Goal: Task Accomplishment & Management: Manage account settings

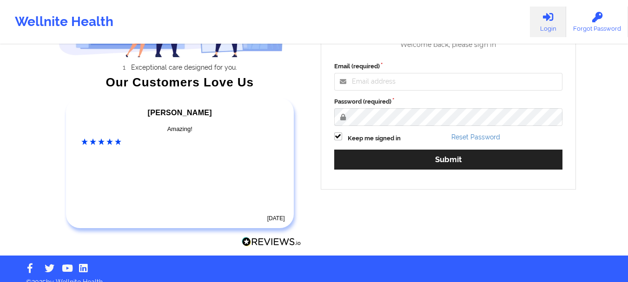
scroll to position [144, 0]
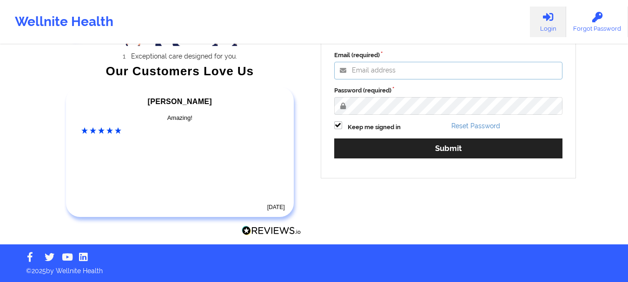
type input "[PERSON_NAME][EMAIL_ADDRESS][PERSON_NAME][DOMAIN_NAME]"
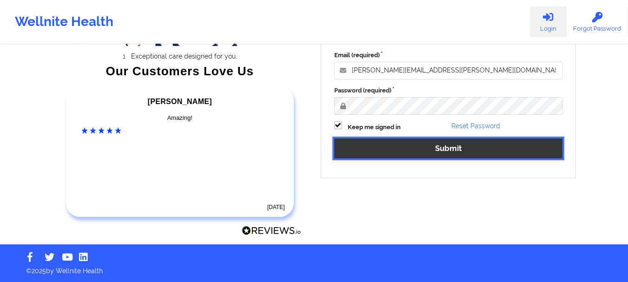
click at [409, 150] on button "Submit" at bounding box center [448, 148] width 229 height 20
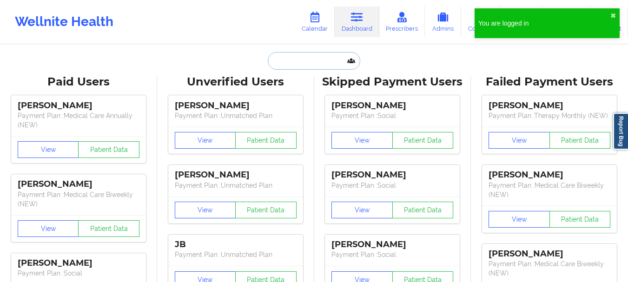
click at [289, 64] on input "text" at bounding box center [314, 61] width 92 height 18
paste input "Tori McCardell"
type input "Tori McCardell"
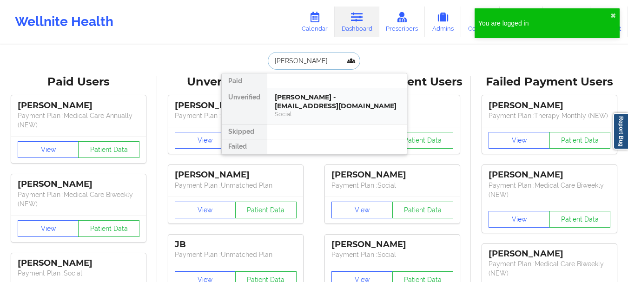
click at [309, 102] on div "Tori McCardell - torimccardell03@gmail.com" at bounding box center [337, 101] width 125 height 17
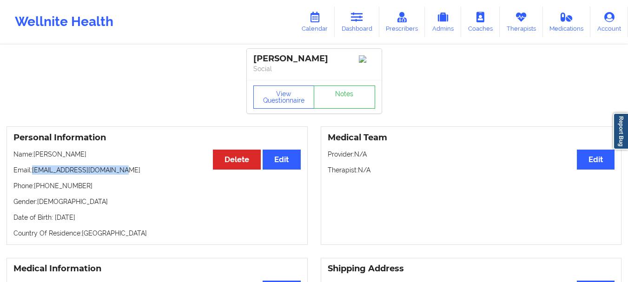
drag, startPoint x: 34, startPoint y: 172, endPoint x: 128, endPoint y: 177, distance: 94.0
click at [128, 175] on p "Email: torimccardell03@gmail.com" at bounding box center [156, 169] width 287 height 9
copy p "torimccardell03@gmail.com"
click at [348, 19] on link "Dashboard" at bounding box center [357, 22] width 45 height 31
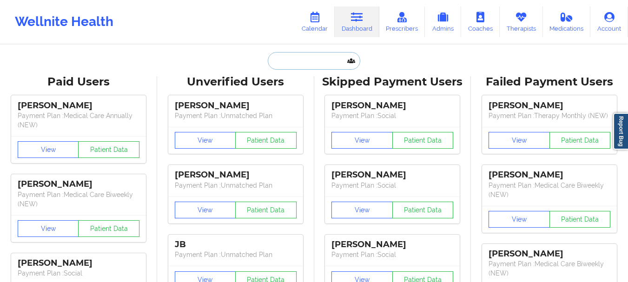
click at [321, 58] on input "text" at bounding box center [314, 61] width 92 height 18
paste input "victoriaseunarine@gmail.com"
type input "victoriaseunarine@gmail.com"
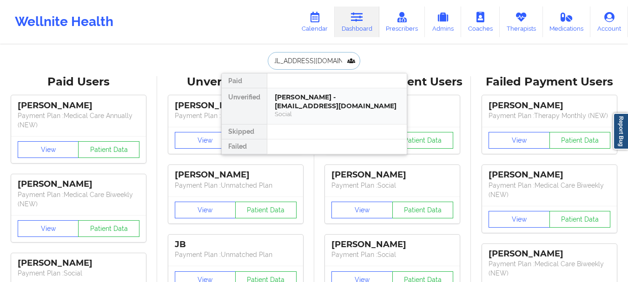
click at [351, 106] on div "Victoria Seunarine - victoriaseunarine@gmail.com" at bounding box center [337, 101] width 125 height 17
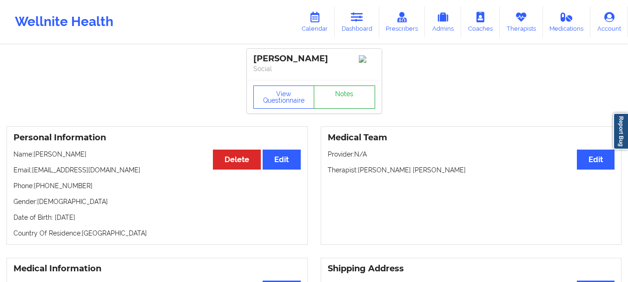
click at [356, 99] on link "Notes" at bounding box center [344, 96] width 61 height 23
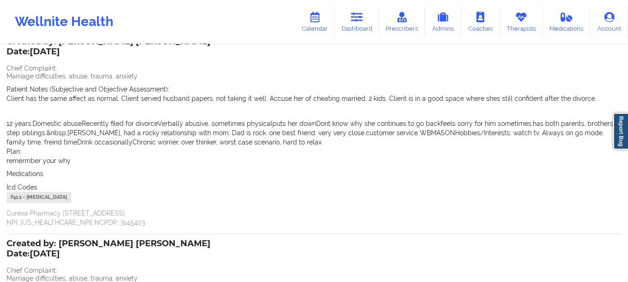
scroll to position [232, 0]
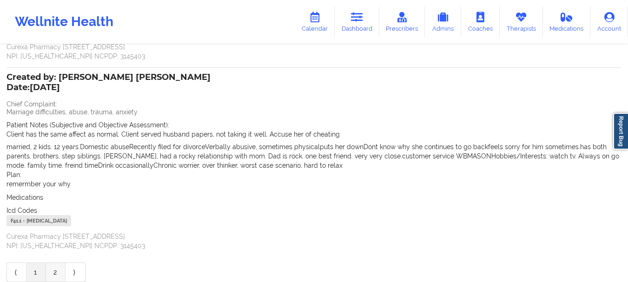
drag, startPoint x: 53, startPoint y: 271, endPoint x: 70, endPoint y: 256, distance: 23.4
click at [53, 271] on link "2" at bounding box center [56, 272] width 20 height 19
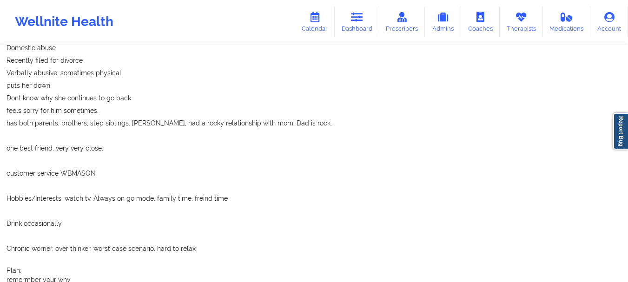
scroll to position [0, 0]
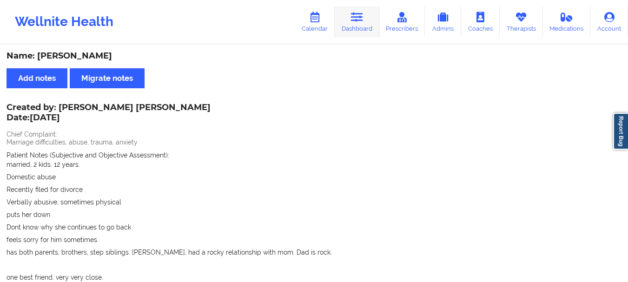
drag, startPoint x: 355, startPoint y: 25, endPoint x: 341, endPoint y: 37, distance: 19.1
click at [355, 25] on link "Dashboard" at bounding box center [357, 22] width 45 height 31
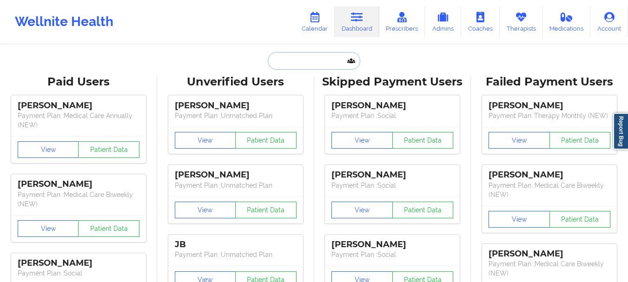
drag, startPoint x: 270, startPoint y: 66, endPoint x: 276, endPoint y: 65, distance: 5.3
click at [272, 66] on input "text" at bounding box center [314, 61] width 92 height 18
paste input "[PERSON_NAME]"
type input "[PERSON_NAME]"
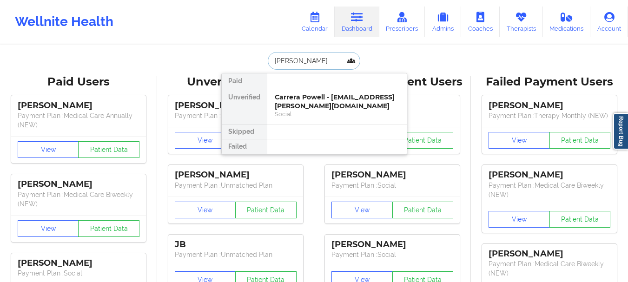
click at [305, 104] on div "Carrera Powell - [EMAIL_ADDRESS][PERSON_NAME][DOMAIN_NAME]" at bounding box center [337, 101] width 125 height 17
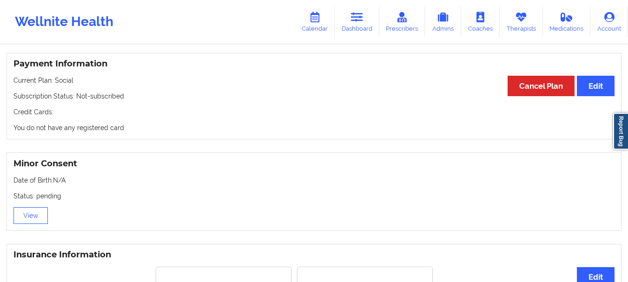
scroll to position [511, 0]
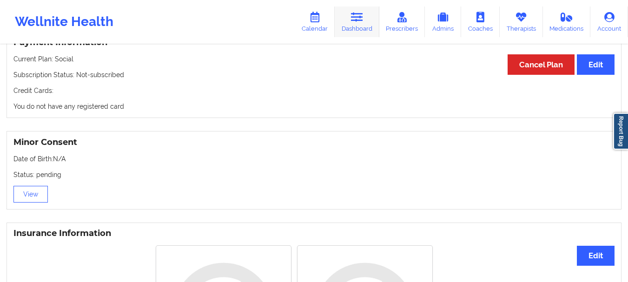
click at [352, 27] on link "Dashboard" at bounding box center [357, 22] width 45 height 31
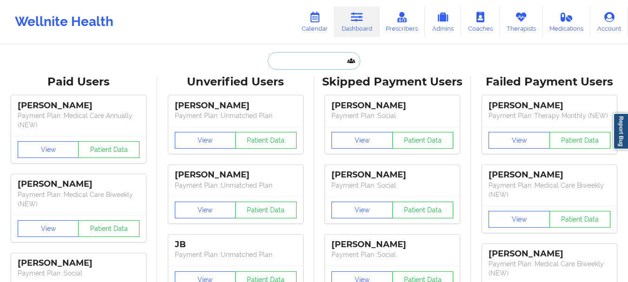
click at [297, 63] on input "text" at bounding box center [314, 61] width 92 height 18
paste input "bridgetlmartinez@gmail.com"
type input "bridgetlmartinez@gmail.com"
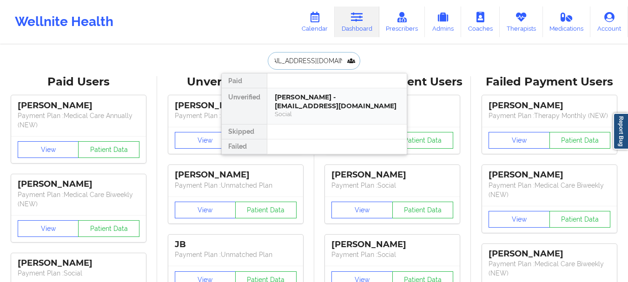
click at [307, 113] on div "Social" at bounding box center [337, 114] width 125 height 8
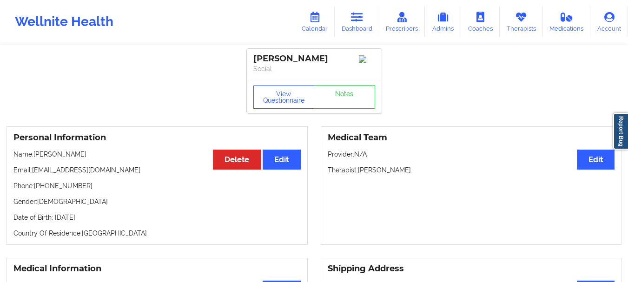
drag, startPoint x: 36, startPoint y: 157, endPoint x: 92, endPoint y: 154, distance: 55.9
click at [92, 154] on p "Name: Bridget Martinez" at bounding box center [156, 154] width 287 height 9
copy p "Bridget Martinez"
click at [356, 14] on icon at bounding box center [357, 17] width 12 height 10
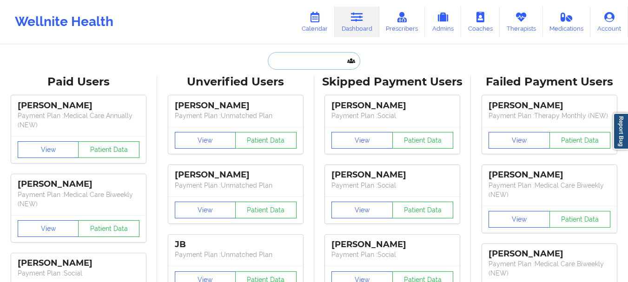
click at [314, 61] on input "text" at bounding box center [314, 61] width 92 height 18
paste input "Tamia Daniels"
type input "Tamia Daniels"
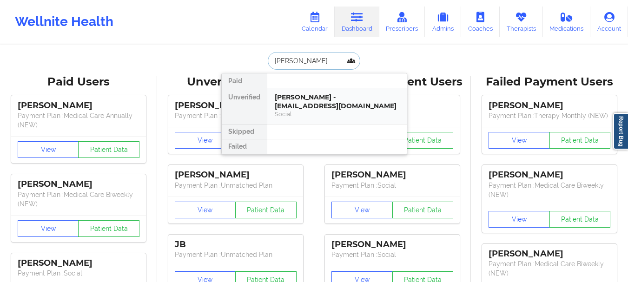
click at [337, 109] on div "[PERSON_NAME] - [EMAIL_ADDRESS][DOMAIN_NAME]" at bounding box center [337, 101] width 125 height 17
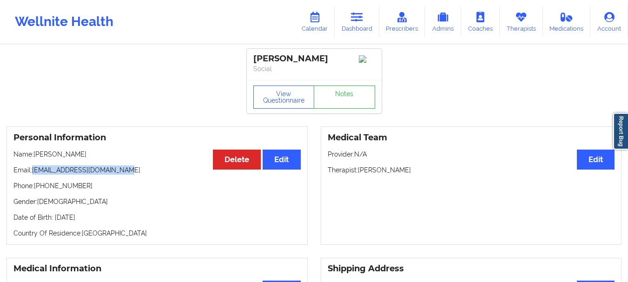
drag, startPoint x: 34, startPoint y: 169, endPoint x: 121, endPoint y: 174, distance: 86.6
click at [121, 174] on p "Email: bridgetlmartinez@gmail.com" at bounding box center [156, 169] width 287 height 9
copy p "bridgetlmartinez@gmail.com"
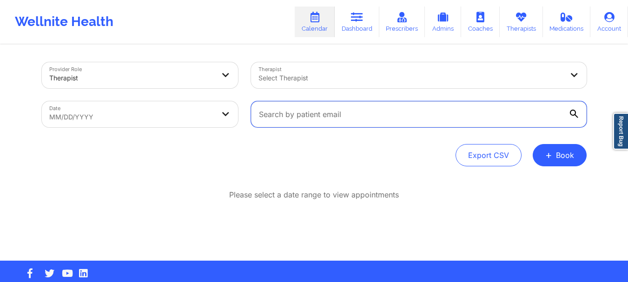
click at [331, 115] on input "text" at bounding box center [418, 114] width 335 height 26
paste input "minguspucha@gmail.com"
type input "minguspucha@gmail.com"
click at [319, 121] on input "text" at bounding box center [418, 114] width 335 height 26
paste input "[PERSON_NAME]"
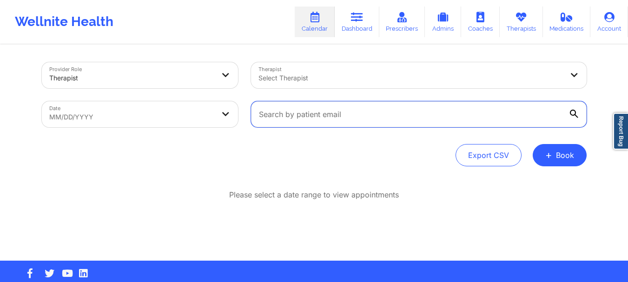
type input "[PERSON_NAME]"
click at [317, 112] on input "text" at bounding box center [418, 114] width 335 height 26
paste input "minguspucha@gmail.com"
type input "minguspucha@gmail.com"
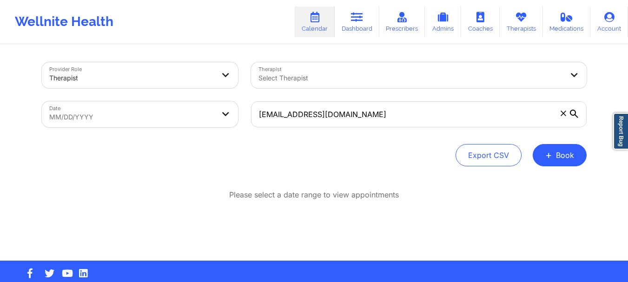
drag, startPoint x: 569, startPoint y: 114, endPoint x: 578, endPoint y: 113, distance: 9.4
click at [570, 114] on icon at bounding box center [574, 114] width 8 height 8
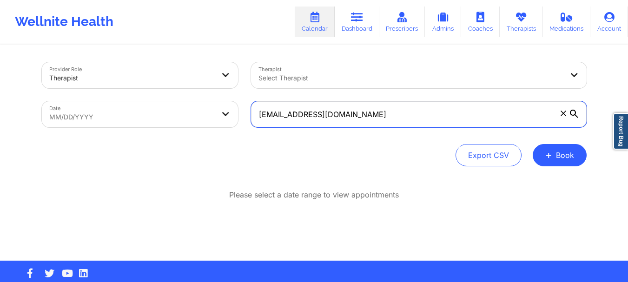
click at [570, 114] on input "minguspucha@gmail.com" at bounding box center [418, 114] width 335 height 26
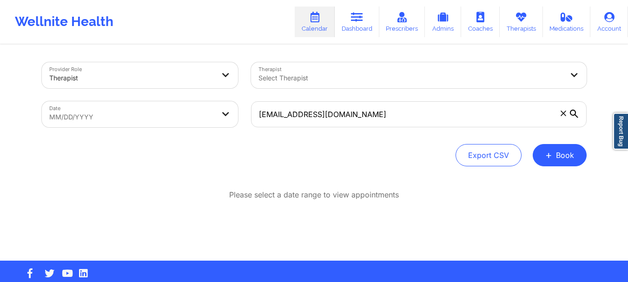
click at [574, 113] on icon at bounding box center [574, 114] width 8 height 8
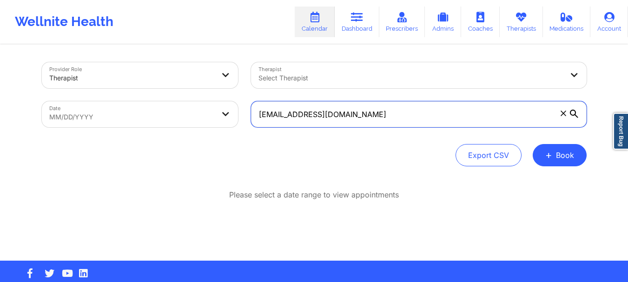
click at [574, 113] on input "minguspucha@gmail.com" at bounding box center [418, 114] width 335 height 26
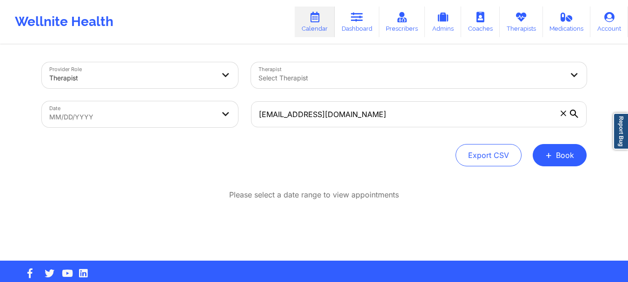
click at [572, 115] on icon at bounding box center [574, 114] width 8 height 8
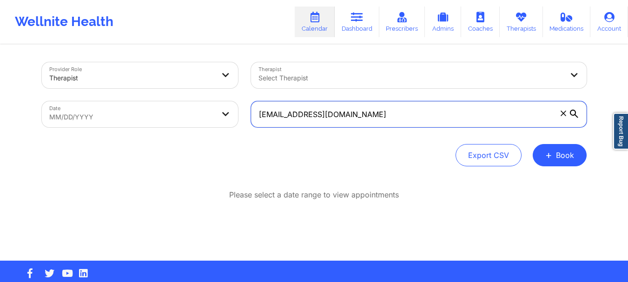
click at [572, 115] on input "minguspucha@gmail.com" at bounding box center [418, 114] width 335 height 26
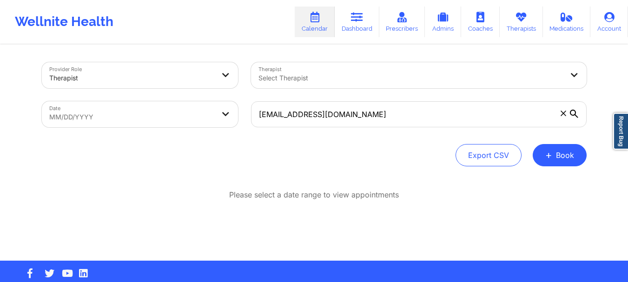
click at [154, 124] on body "Wellnite Health Calendar Dashboard Prescribers Admins Coaches Therapists Medica…" at bounding box center [314, 141] width 628 height 282
select select "2025-7"
select select "2025-8"
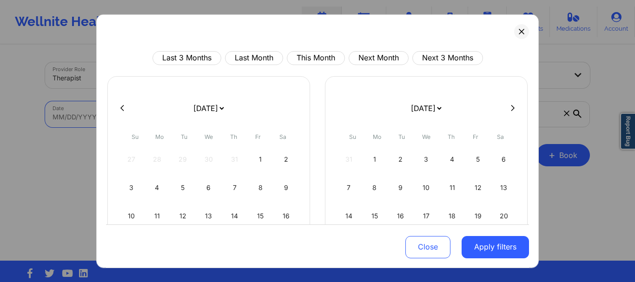
click at [302, 59] on button "This Month" at bounding box center [316, 58] width 58 height 14
select select "2025-8"
select select "2025-9"
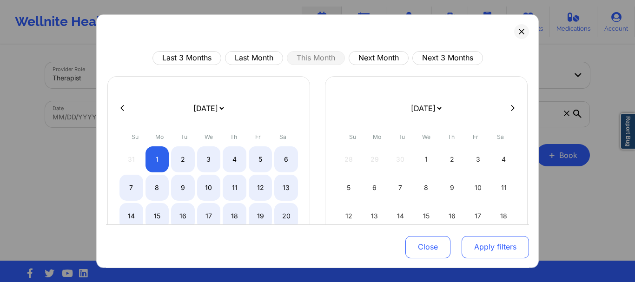
click at [482, 247] on button "Apply filters" at bounding box center [494, 247] width 67 height 22
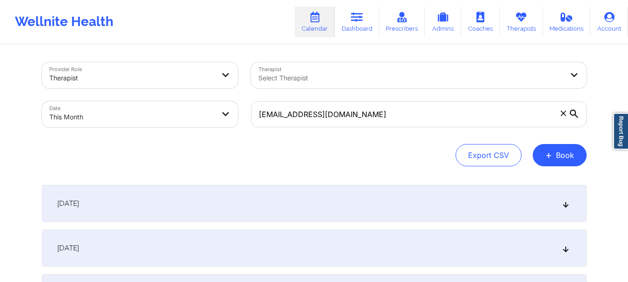
click at [576, 114] on icon at bounding box center [574, 114] width 8 height 8
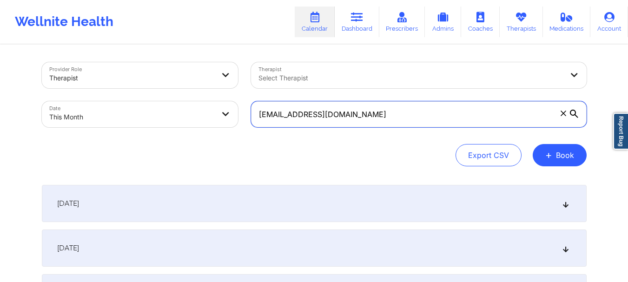
click at [576, 114] on input "minguspucha@gmail.com" at bounding box center [418, 114] width 335 height 26
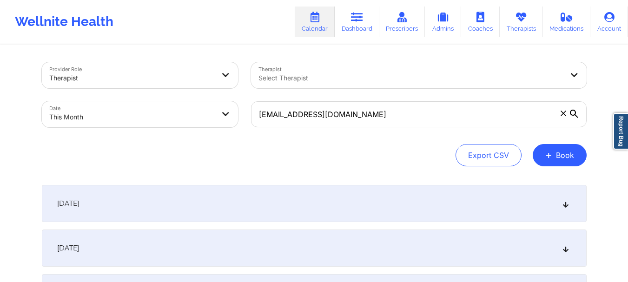
click at [573, 118] on div at bounding box center [574, 114] width 9 height 9
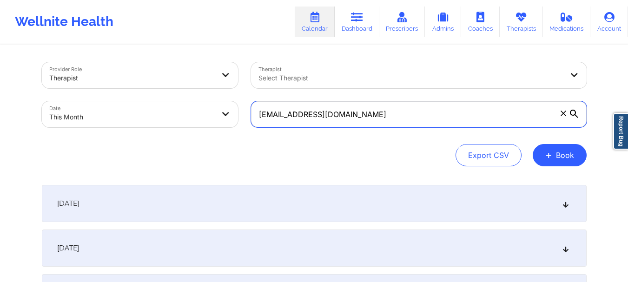
click at [573, 118] on input "minguspucha@gmail.com" at bounding box center [418, 114] width 335 height 26
click at [378, 121] on input "minguspucha@gmail.com" at bounding box center [418, 114] width 335 height 26
click at [378, 120] on input "minguspucha@gmail.com" at bounding box center [418, 114] width 335 height 26
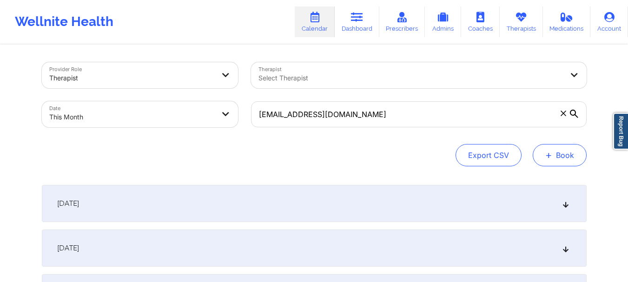
drag, startPoint x: 546, startPoint y: 156, endPoint x: 523, endPoint y: 157, distance: 22.8
click at [545, 156] on span "+" at bounding box center [548, 154] width 7 height 5
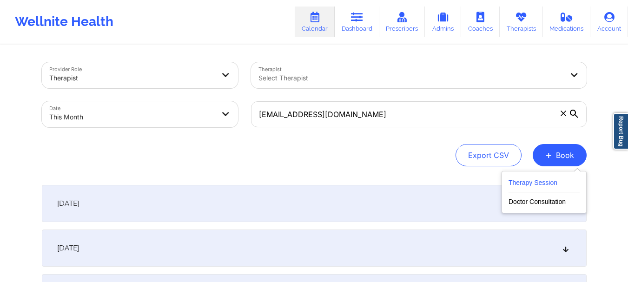
click at [556, 183] on button "Therapy Session" at bounding box center [543, 184] width 71 height 15
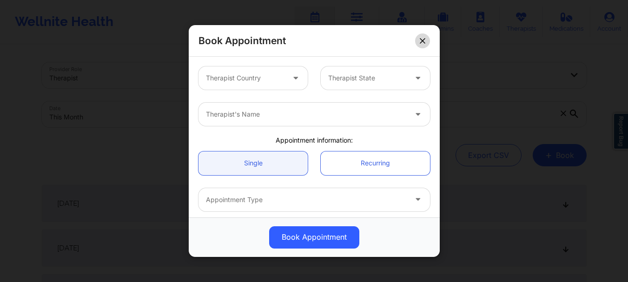
click at [419, 40] on button at bounding box center [422, 40] width 15 height 15
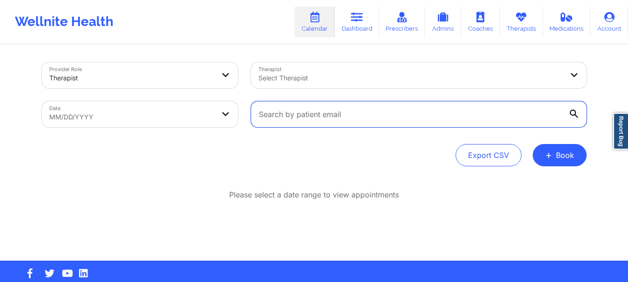
click at [353, 113] on input "text" at bounding box center [418, 114] width 335 height 26
paste input "[EMAIL_ADDRESS][PERSON_NAME][DOMAIN_NAME]"
type input "[EMAIL_ADDRESS][PERSON_NAME][DOMAIN_NAME]"
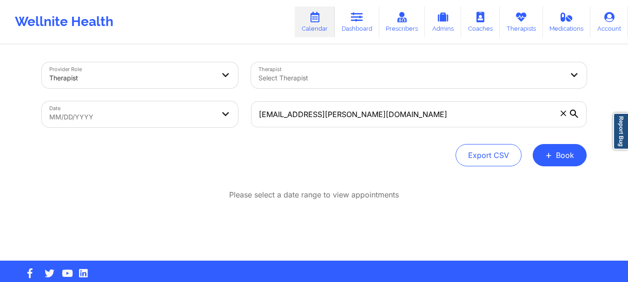
click at [572, 114] on icon at bounding box center [574, 114] width 8 height 8
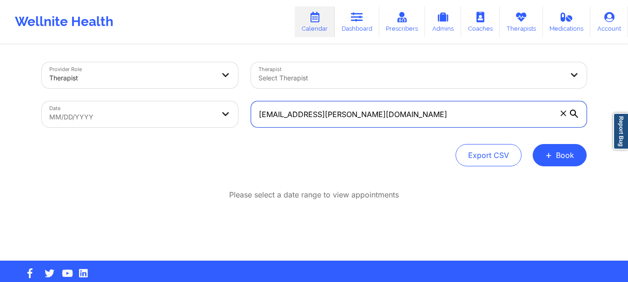
click at [572, 114] on input "[EMAIL_ADDRESS][PERSON_NAME][DOMAIN_NAME]" at bounding box center [418, 114] width 335 height 26
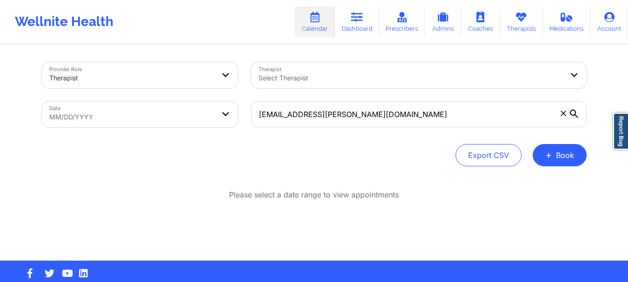
click at [138, 105] on body "Wellnite Health Calendar Dashboard Prescribers Admins Coaches Therapists Medica…" at bounding box center [314, 141] width 628 height 282
select select "2025-7"
select select "2025-8"
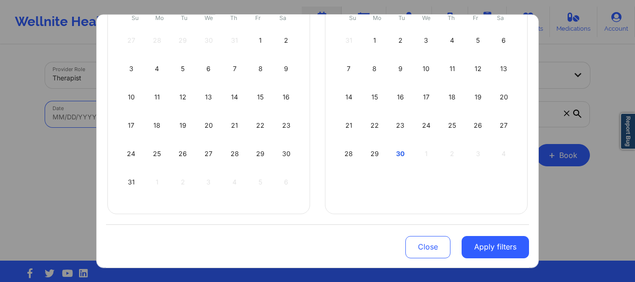
scroll to position [120, 0]
click at [400, 152] on div "30" at bounding box center [400, 152] width 24 height 26
select select "2025-8"
select select "2025-9"
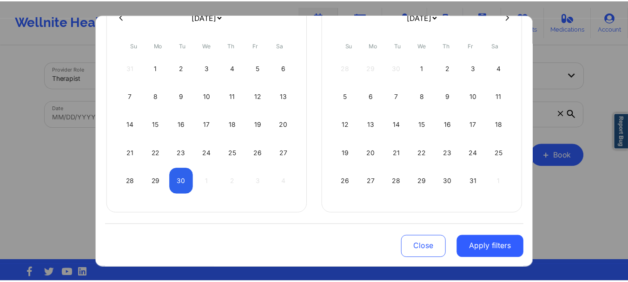
scroll to position [92, 0]
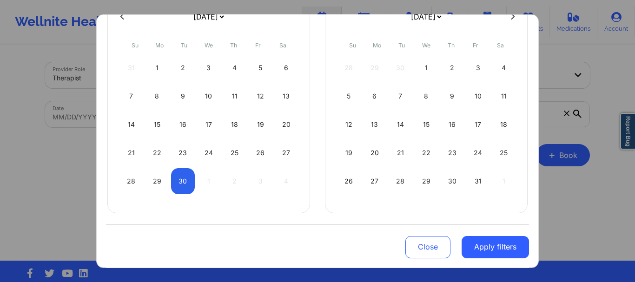
select select "2025-8"
select select "2025-9"
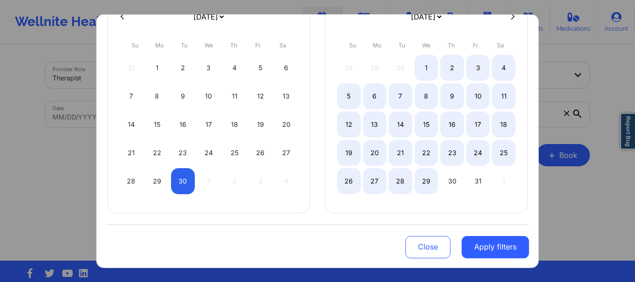
select select "2025-8"
select select "2025-9"
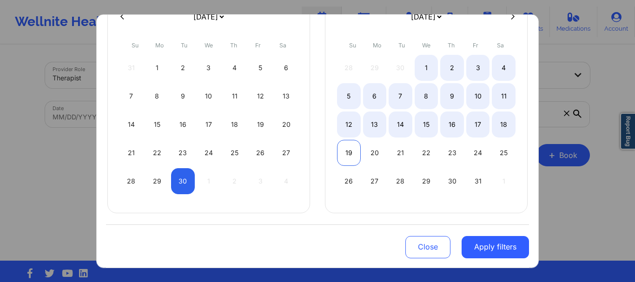
select select "2025-8"
select select "2025-9"
select select "2025-8"
select select "2025-9"
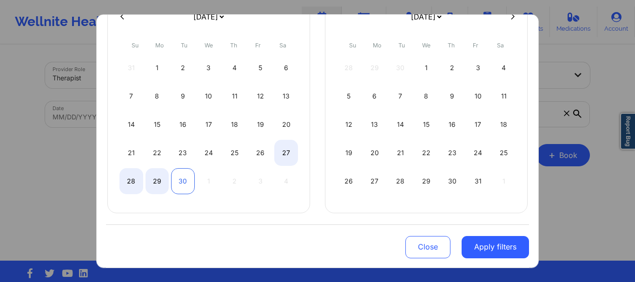
select select "2025-8"
select select "2025-9"
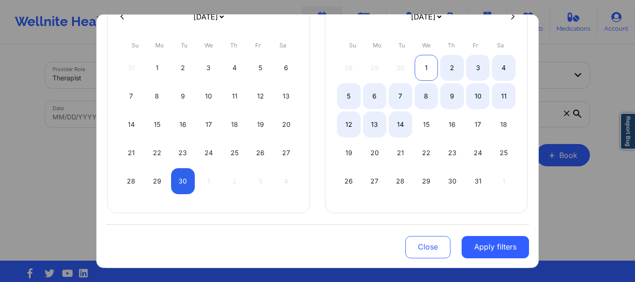
select select "2025-8"
select select "2025-9"
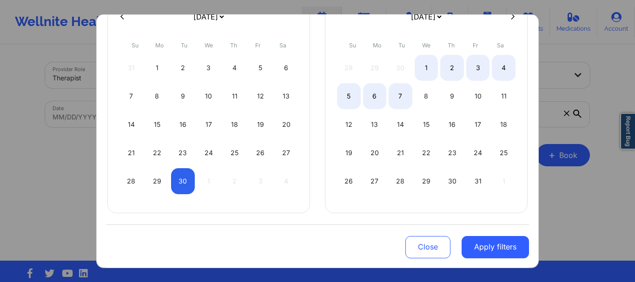
select select "2025-8"
select select "2025-9"
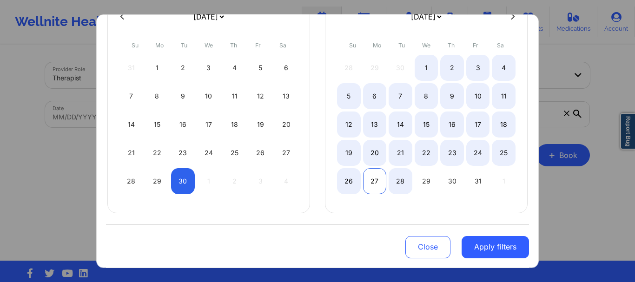
select select "2025-8"
select select "2025-9"
select select "2025-8"
select select "2025-9"
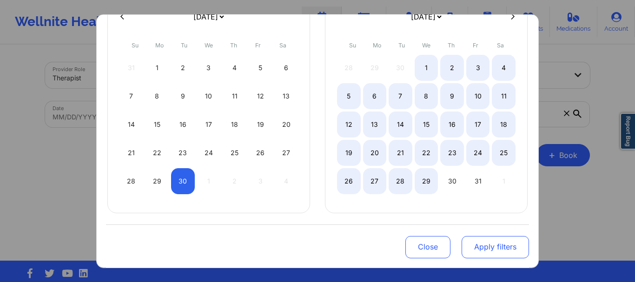
click at [483, 250] on button "Apply filters" at bounding box center [494, 247] width 67 height 22
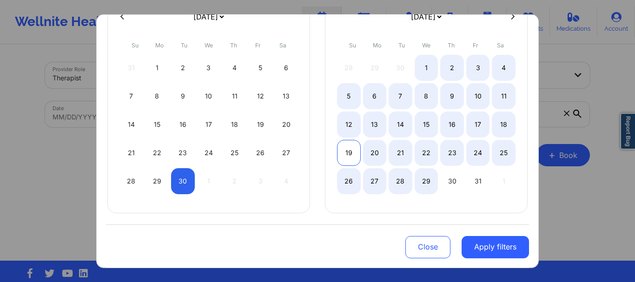
select select "2025-8"
select select "2025-9"
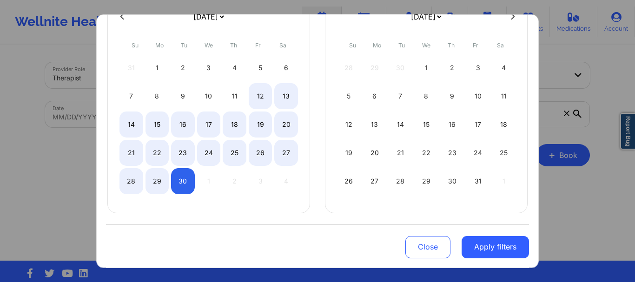
select select "2025-8"
select select "2025-9"
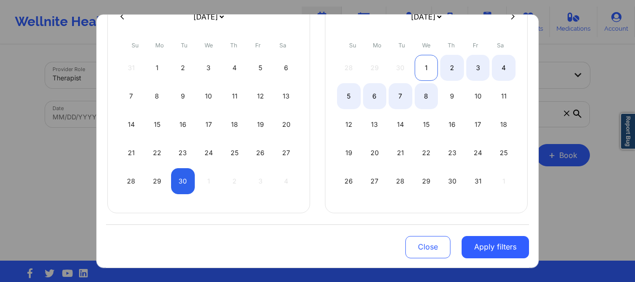
select select "2025-8"
select select "2025-9"
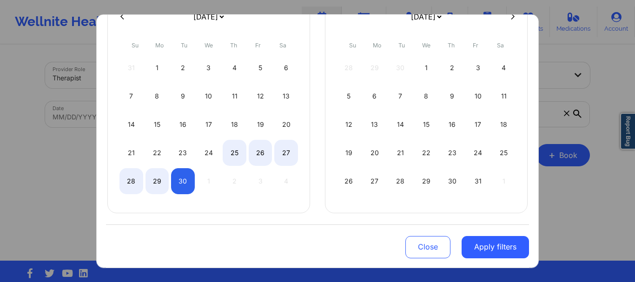
select select "2025-8"
select select "2025-9"
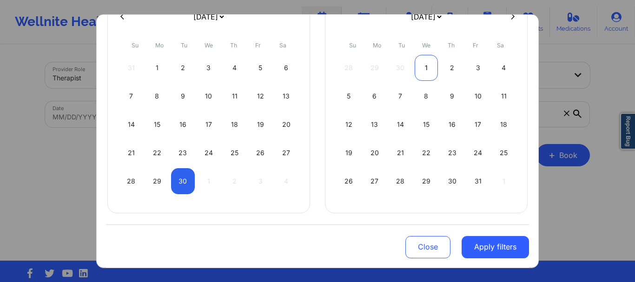
select select "2025-8"
select select "2025-9"
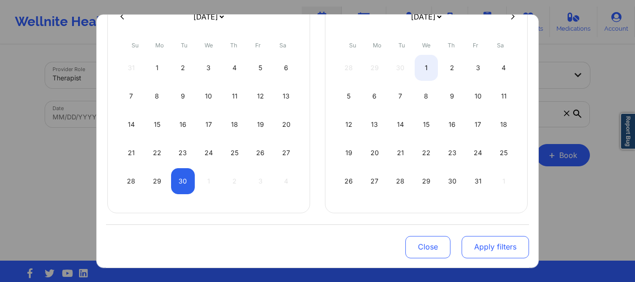
select select "2025-8"
select select "2025-9"
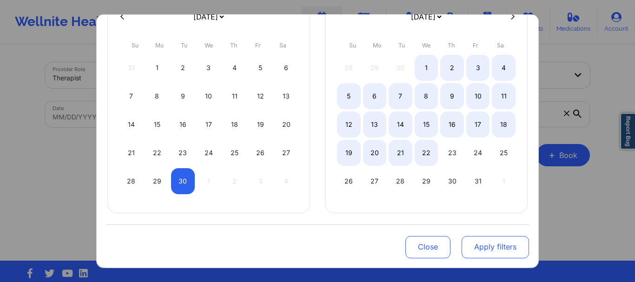
click at [475, 247] on button "Apply filters" at bounding box center [494, 247] width 67 height 22
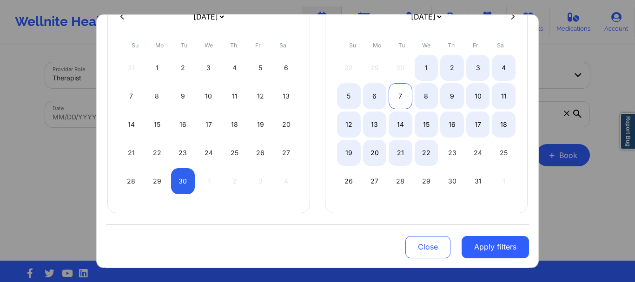
select select "2025-8"
select select "2025-9"
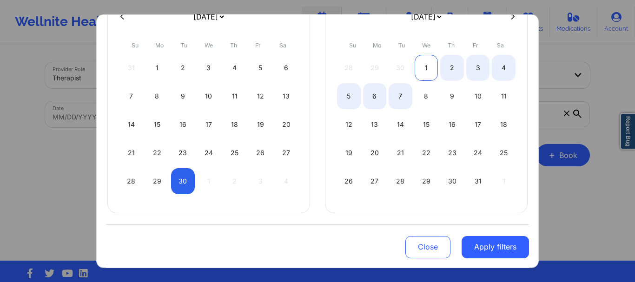
select select "2025-8"
select select "2025-9"
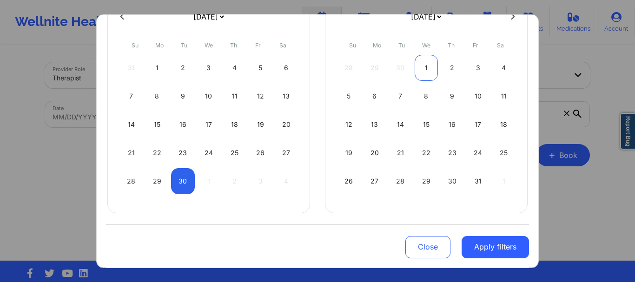
click at [422, 63] on div "1" at bounding box center [426, 67] width 24 height 26
select select "2025-8"
select select "2025-9"
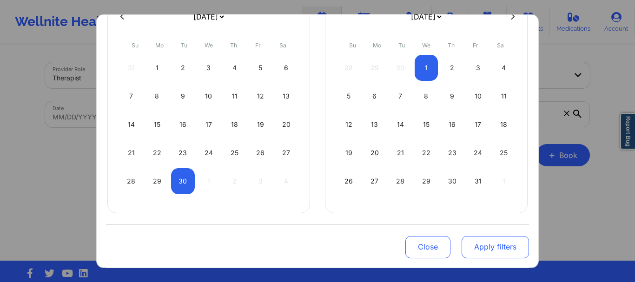
click at [471, 250] on button "Apply filters" at bounding box center [494, 247] width 67 height 22
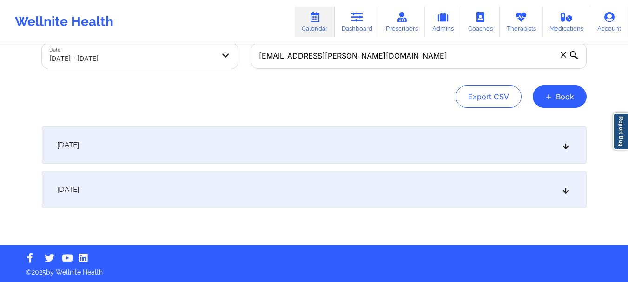
scroll to position [60, 0]
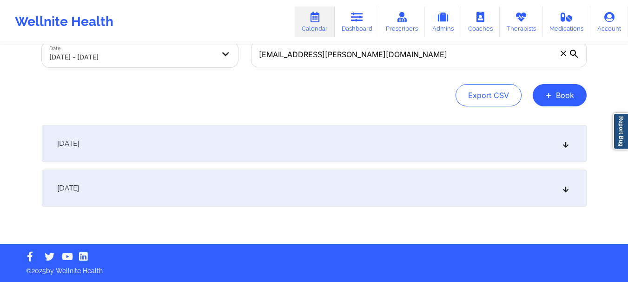
click at [333, 140] on div "September 30, 2025" at bounding box center [314, 143] width 545 height 37
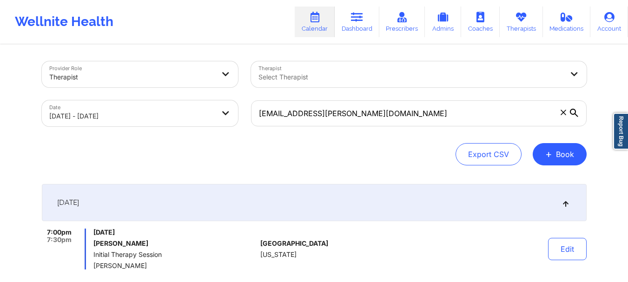
scroll to position [0, 0]
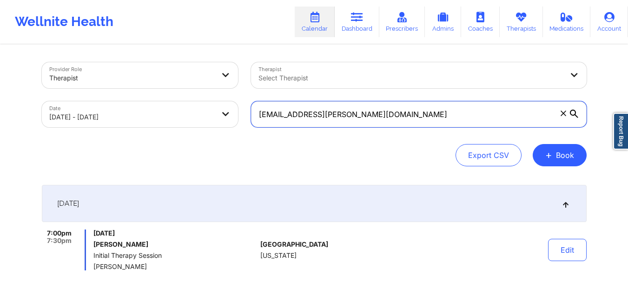
drag, startPoint x: 362, startPoint y: 111, endPoint x: 248, endPoint y: 116, distance: 113.9
click at [248, 116] on div "[EMAIL_ADDRESS][PERSON_NAME][DOMAIN_NAME]" at bounding box center [418, 114] width 348 height 39
paste input "danielstamia955"
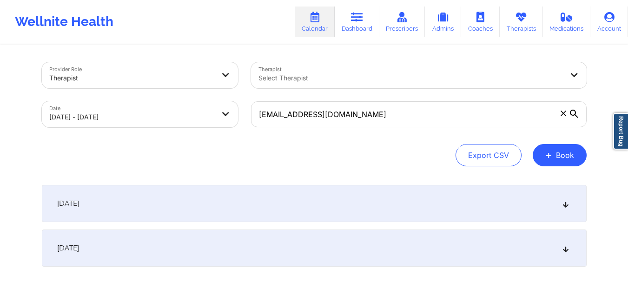
click at [329, 210] on div "September 30, 2025" at bounding box center [314, 203] width 545 height 37
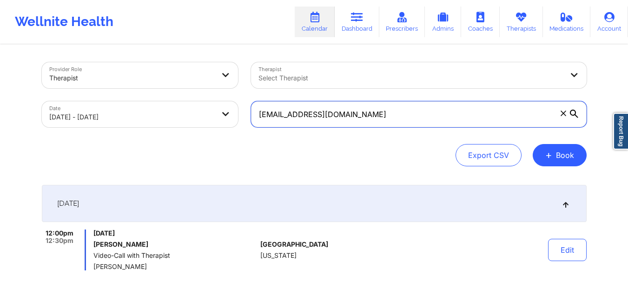
click at [372, 112] on input "danielstamia955@gmail.com" at bounding box center [418, 114] width 335 height 26
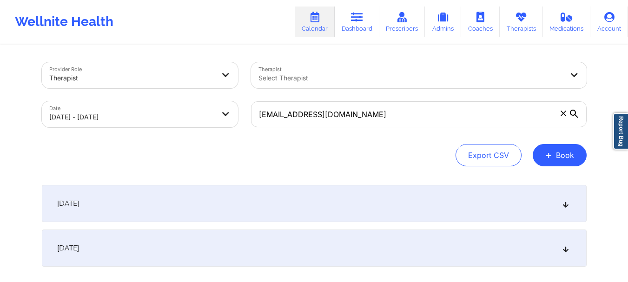
click at [570, 114] on icon at bounding box center [574, 114] width 8 height 8
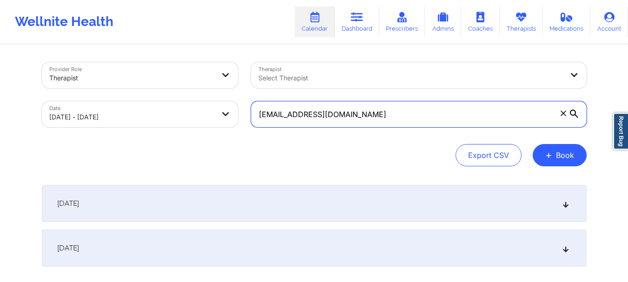
click at [570, 114] on input "danielstamia955@gmail.com" at bounding box center [418, 114] width 335 height 26
click at [268, 114] on input "danielstamia955@gmail.com" at bounding box center [418, 114] width 335 height 26
click at [268, 113] on input "danielstamia955@gmail.com" at bounding box center [418, 114] width 335 height 26
paste input "https://wellnite.slack.com/archives/CNV88433M/p1759236470525249"
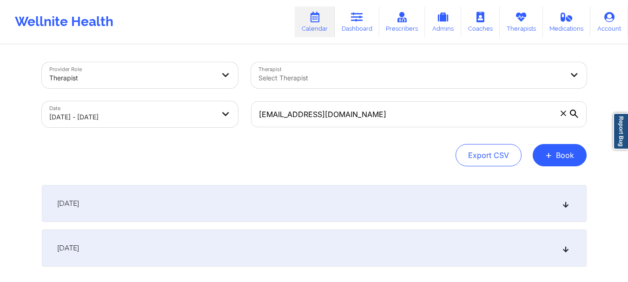
click at [571, 117] on icon at bounding box center [574, 114] width 8 height 8
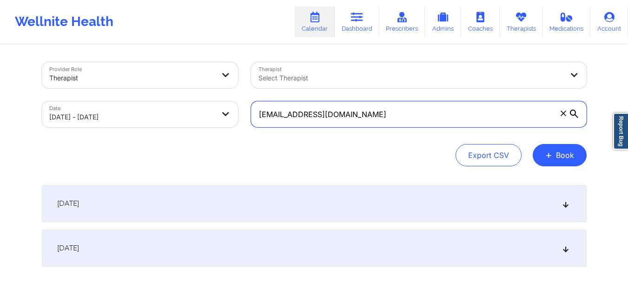
click at [571, 117] on input "danielstamia955@gmail.com" at bounding box center [418, 114] width 335 height 26
click at [408, 122] on input "danielstamia955@gmail.com" at bounding box center [418, 114] width 335 height 26
type input "danielstamia955@gmail.ca"
click at [335, 123] on input "text" at bounding box center [418, 114] width 335 height 26
click at [334, 121] on input "text" at bounding box center [418, 114] width 335 height 26
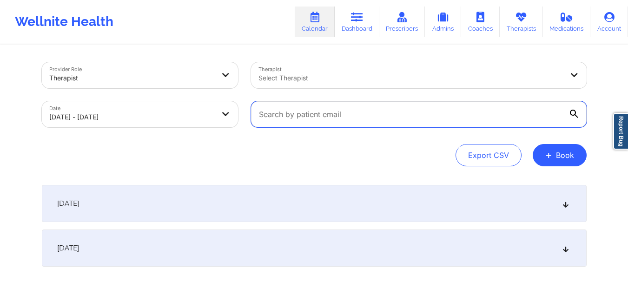
click at [327, 106] on input "text" at bounding box center [418, 114] width 335 height 26
paste input "bridgetlmartinez@gmail.com"
type input "bridgetlmartinez@gmail.com"
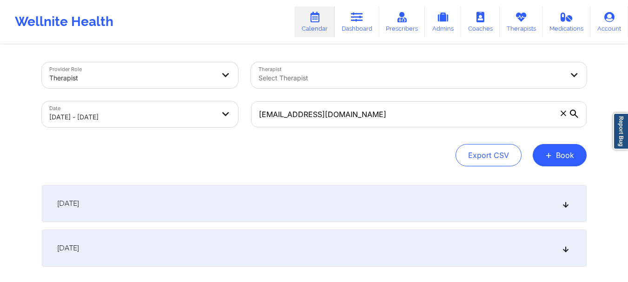
click at [573, 112] on icon at bounding box center [574, 114] width 8 height 8
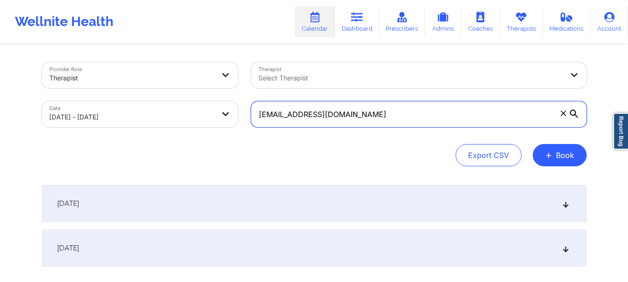
click at [573, 112] on input "bridgetlmartinez@gmail.com" at bounding box center [418, 114] width 335 height 26
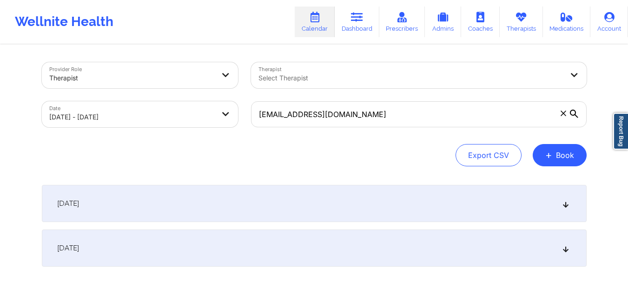
click at [162, 204] on div "September 30, 2025" at bounding box center [314, 203] width 545 height 37
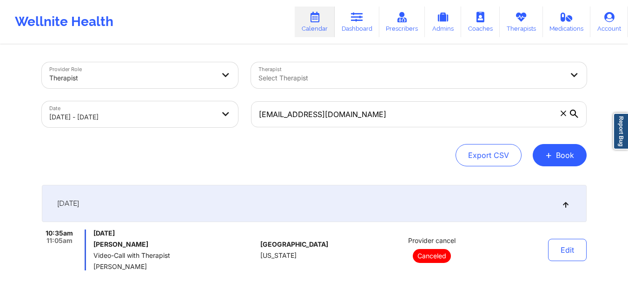
click at [153, 113] on body "Wellnite Health Calendar Dashboard Prescribers Admins Coaches Therapists Medica…" at bounding box center [314, 141] width 628 height 282
select select "2025-8"
select select "2025-9"
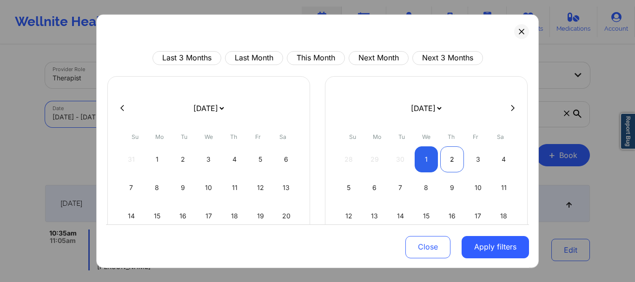
click at [453, 160] on div "2" at bounding box center [452, 159] width 24 height 26
select select "2025-9"
select select "2025-10"
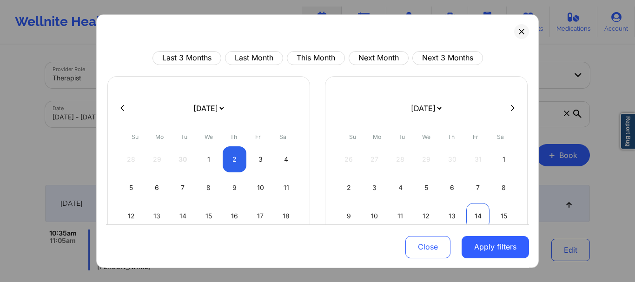
select select "2025-9"
select select "2025-10"
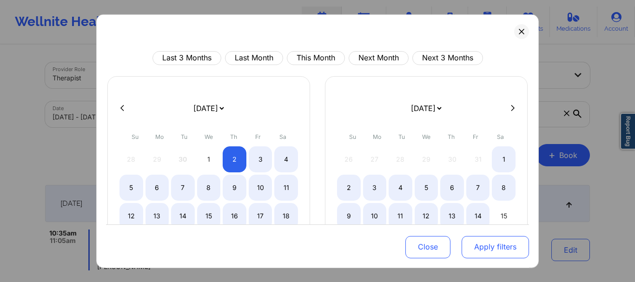
drag, startPoint x: 481, startPoint y: 252, endPoint x: 478, endPoint y: 244, distance: 8.7
click at [482, 252] on button "Apply filters" at bounding box center [494, 247] width 67 height 22
select select "2025-9"
select select "2025-10"
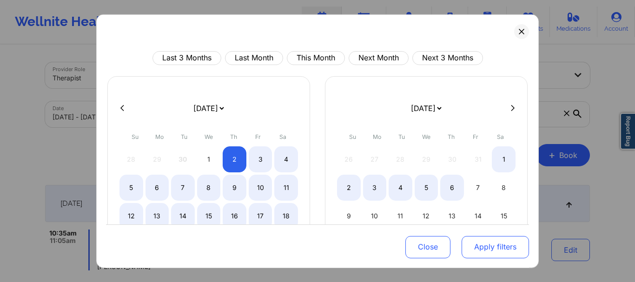
select select "2025-9"
select select "2025-10"
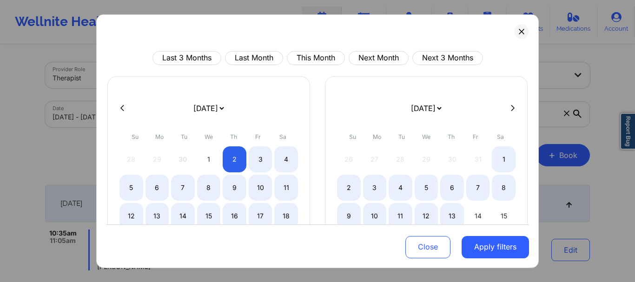
select select "2025-9"
select select "2025-10"
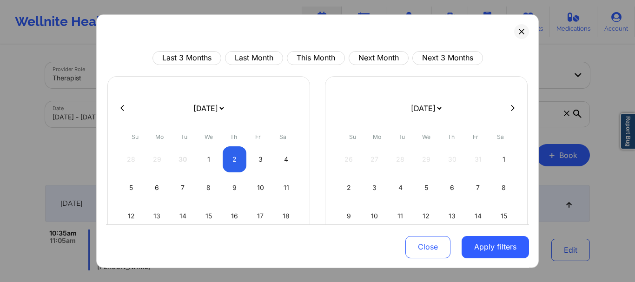
click at [124, 109] on icon at bounding box center [122, 108] width 4 height 7
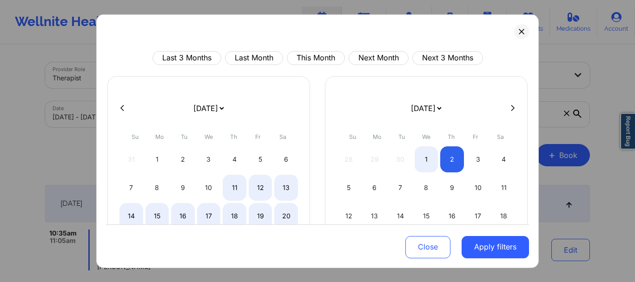
select select "2025-8"
select select "2025-9"
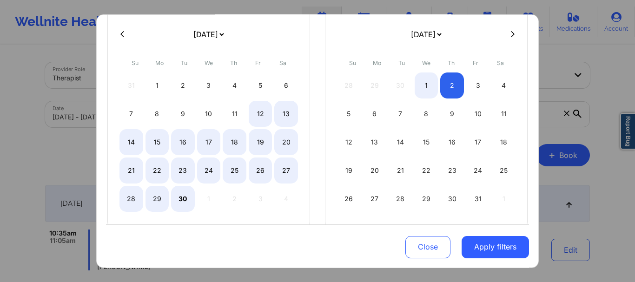
select select "2025-8"
select select "2025-9"
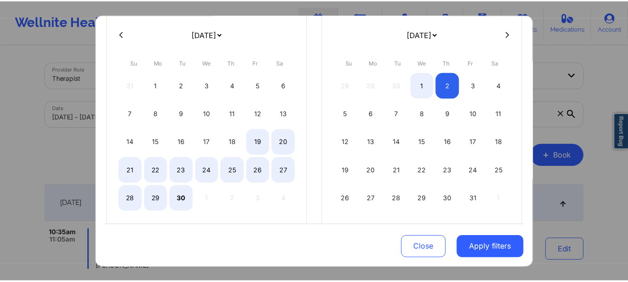
scroll to position [92, 0]
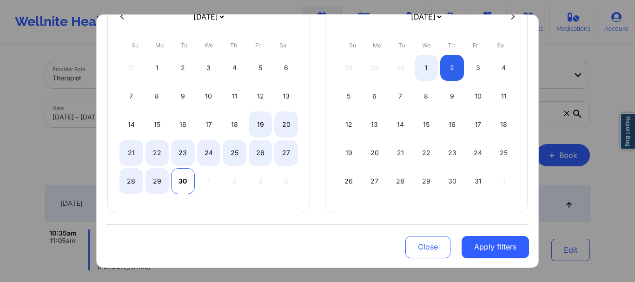
select select "2025-8"
select select "2025-9"
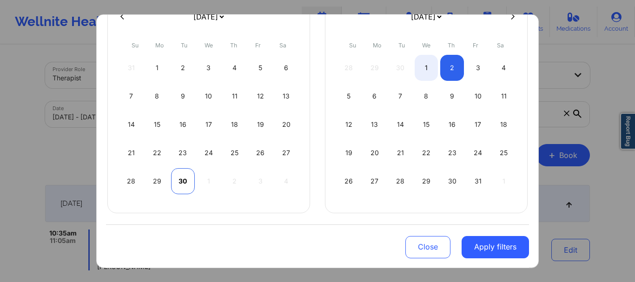
click at [181, 181] on div "30" at bounding box center [183, 181] width 24 height 26
select select "2025-8"
select select "2025-9"
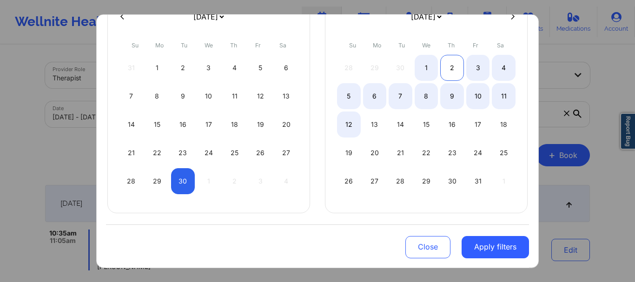
select select "2025-8"
select select "2025-9"
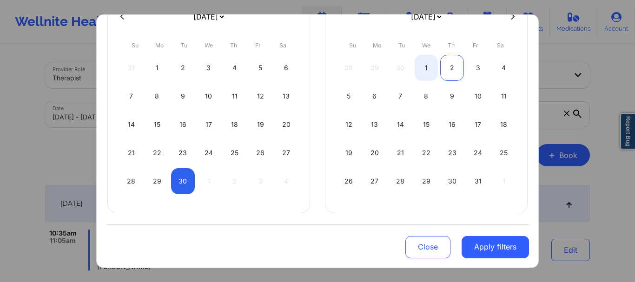
click at [449, 69] on div "2" at bounding box center [452, 67] width 24 height 26
select select "2025-8"
select select "2025-9"
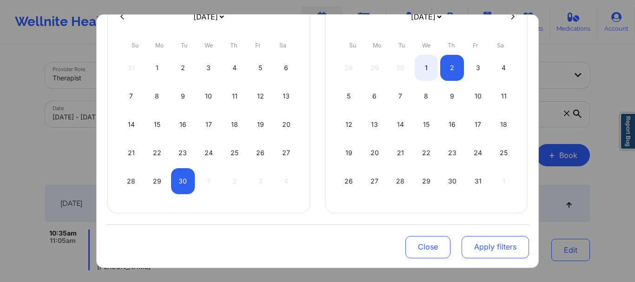
click at [487, 242] on button "Apply filters" at bounding box center [494, 247] width 67 height 22
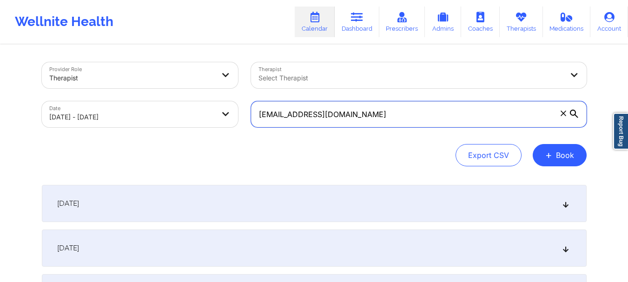
drag, startPoint x: 381, startPoint y: 117, endPoint x: 240, endPoint y: 109, distance: 140.5
click at [240, 109] on div "Provider Role Therapist Therapist Select Therapist Date 09/30/2025 - 10/02/2025…" at bounding box center [314, 95] width 558 height 78
paste input "jazmin.crump.jc"
type input "jazmin.crump.jc@gmail.com"
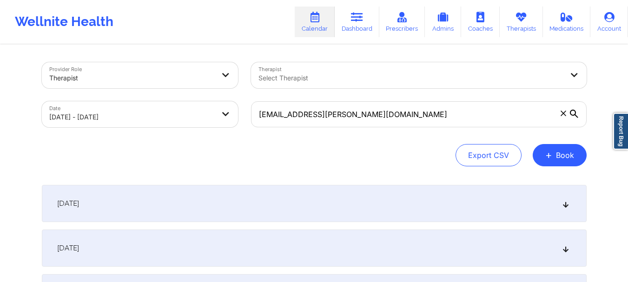
click at [573, 110] on icon at bounding box center [574, 114] width 8 height 8
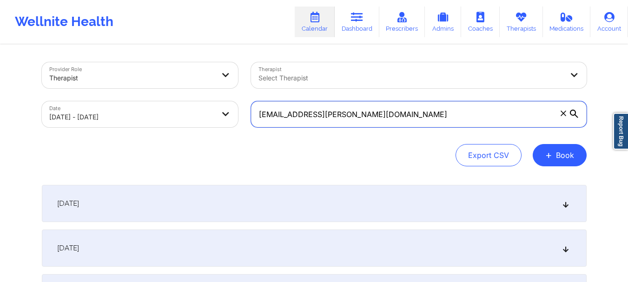
click at [573, 110] on input "jazmin.crump.jc@gmail.com" at bounding box center [418, 114] width 335 height 26
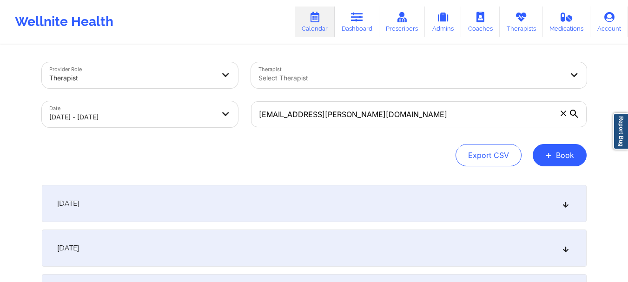
click at [323, 149] on div "Export CSV + Book" at bounding box center [314, 155] width 545 height 22
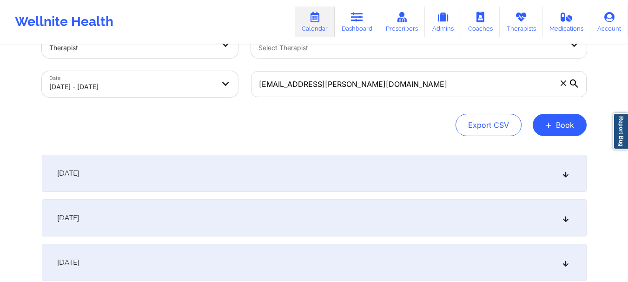
scroll to position [46, 0]
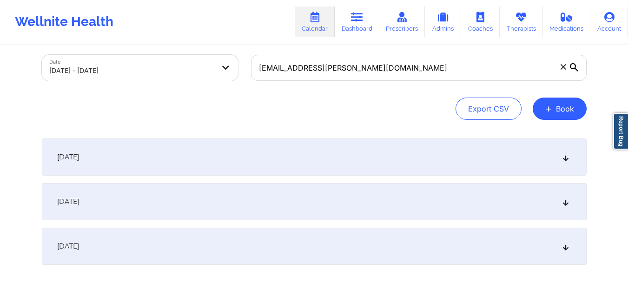
click at [245, 240] on div "October 2, 2025" at bounding box center [314, 246] width 545 height 37
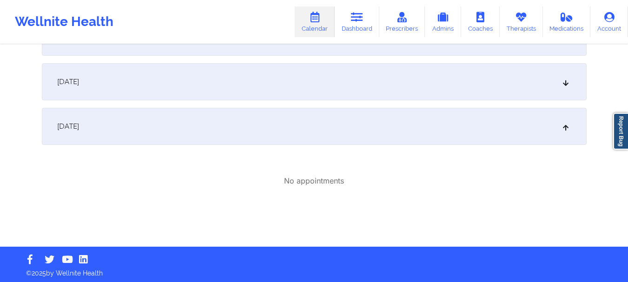
scroll to position [169, 0]
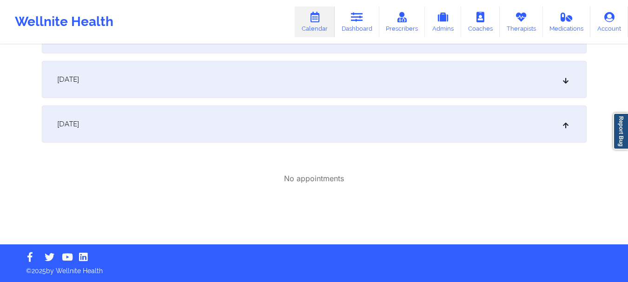
click at [235, 88] on div "October 1, 2025" at bounding box center [314, 79] width 545 height 37
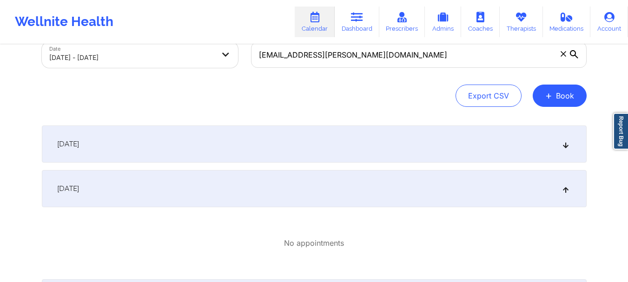
scroll to position [29, 0]
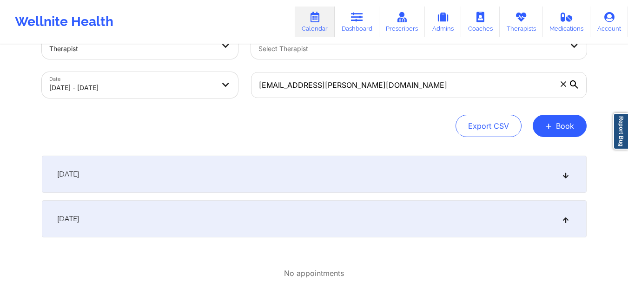
click at [237, 168] on div "September 30, 2025" at bounding box center [314, 174] width 545 height 37
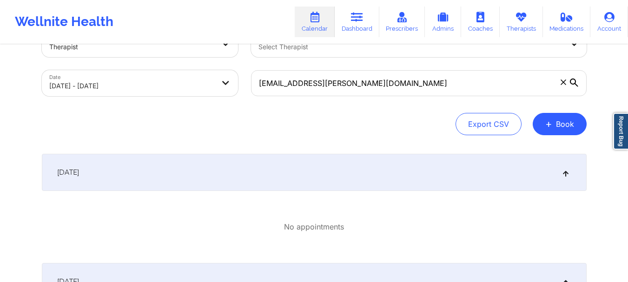
scroll to position [46, 0]
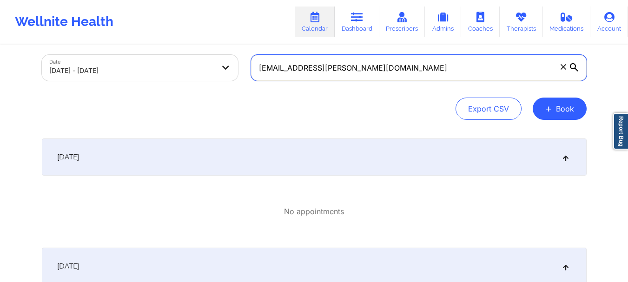
drag, startPoint x: 377, startPoint y: 67, endPoint x: 248, endPoint y: 69, distance: 129.2
click at [248, 69] on div "jazmin.crump.jc@gmail.com" at bounding box center [418, 67] width 348 height 39
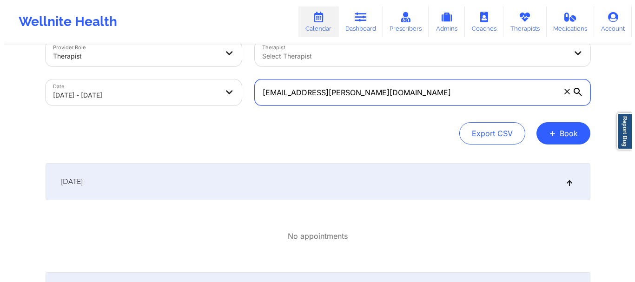
scroll to position [0, 0]
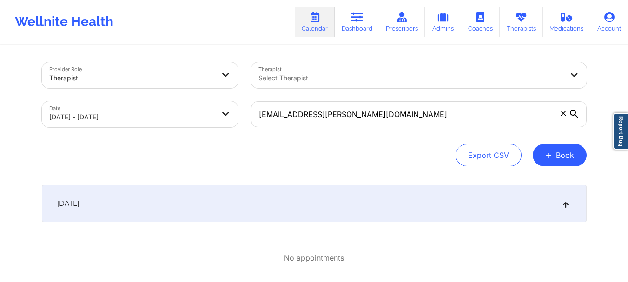
click at [168, 118] on body "Wellnite Health Calendar Dashboard Prescribers Admins Coaches Therapists Medica…" at bounding box center [314, 141] width 628 height 282
select select "2025-8"
select select "2025-9"
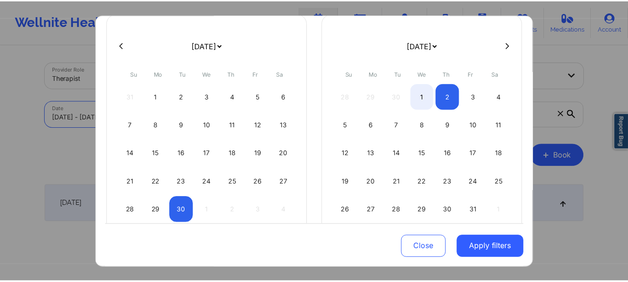
scroll to position [92, 0]
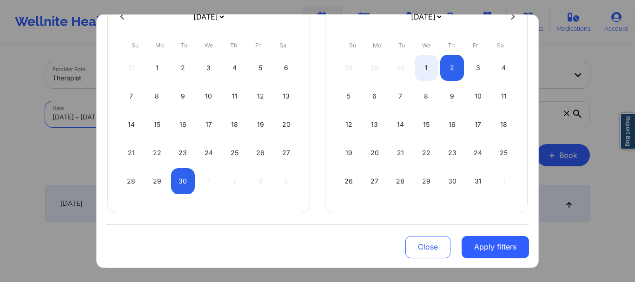
click at [184, 181] on div "30" at bounding box center [183, 181] width 24 height 26
select select "2025-8"
select select "2025-9"
select select "2025-8"
select select "2025-9"
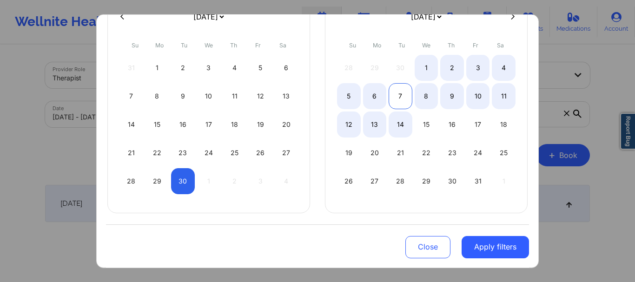
select select "2025-8"
select select "2025-9"
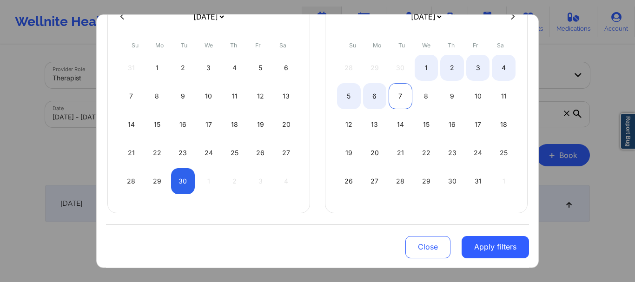
click at [398, 94] on div "7" at bounding box center [400, 96] width 24 height 26
select select "2025-8"
select select "2025-9"
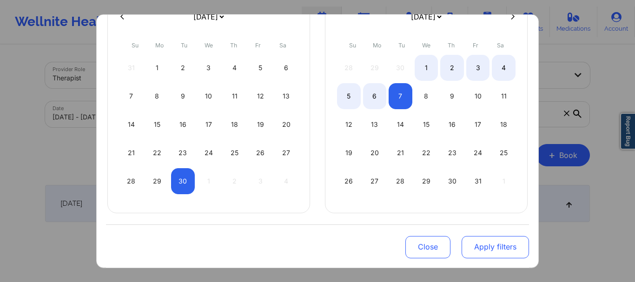
click at [478, 245] on button "Apply filters" at bounding box center [494, 247] width 67 height 22
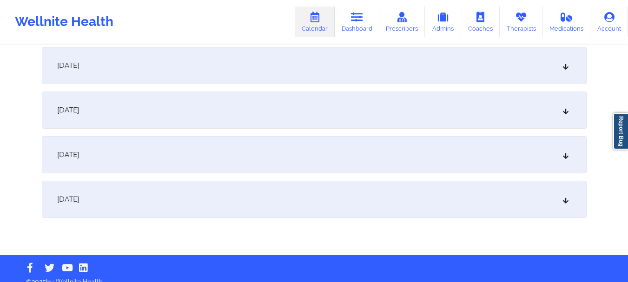
scroll to position [325, 0]
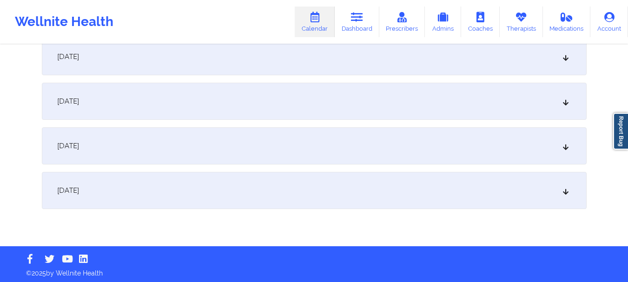
click at [359, 195] on div "October 7, 2025" at bounding box center [314, 190] width 545 height 37
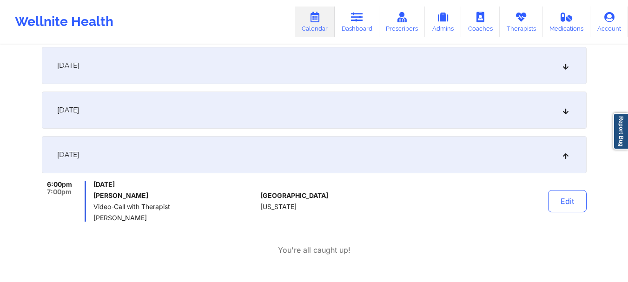
scroll to position [372, 0]
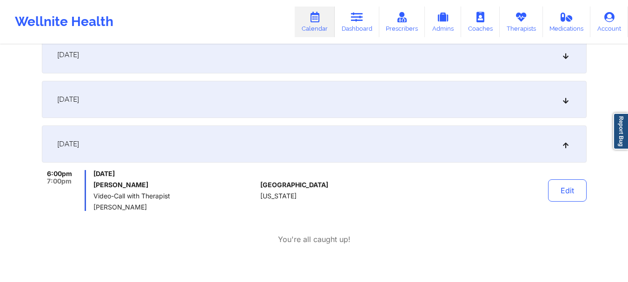
click at [325, 104] on div "October 6, 2025" at bounding box center [314, 99] width 545 height 37
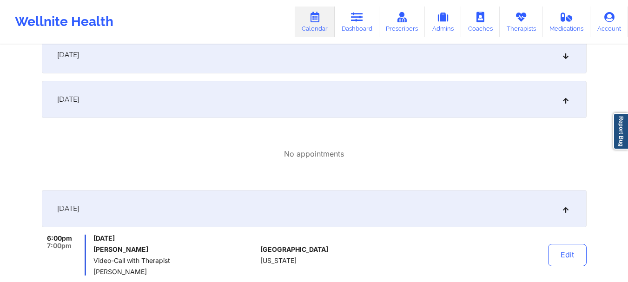
click at [316, 63] on div "October 5, 2025" at bounding box center [314, 54] width 545 height 37
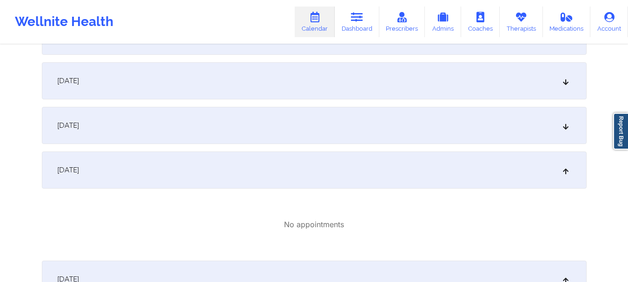
scroll to position [232, 0]
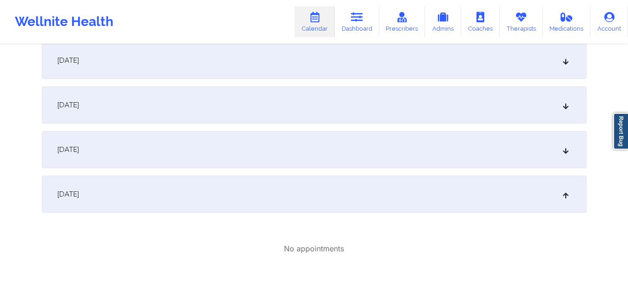
click at [265, 144] on div "October 4, 2025" at bounding box center [314, 149] width 545 height 37
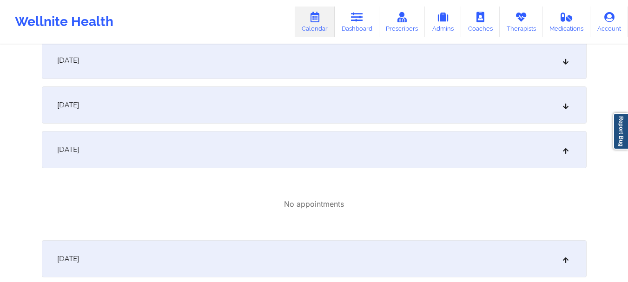
click at [273, 120] on div "October 3, 2025" at bounding box center [314, 104] width 545 height 37
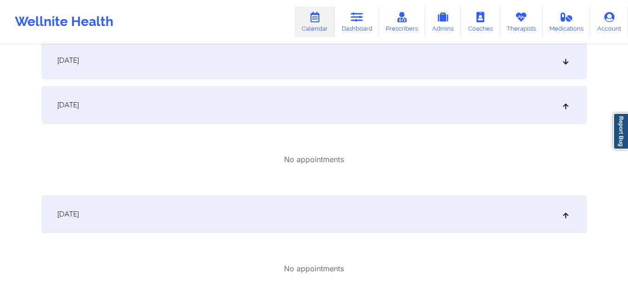
click at [319, 72] on div "October 2, 2025" at bounding box center [314, 60] width 545 height 37
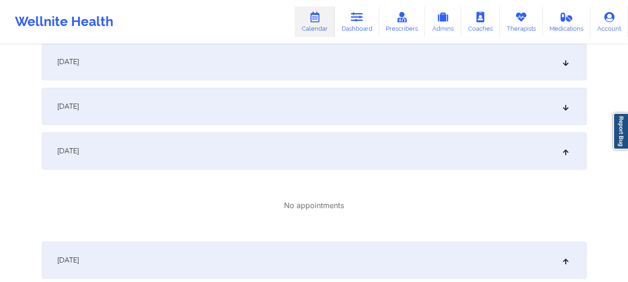
scroll to position [139, 0]
drag, startPoint x: 296, startPoint y: 101, endPoint x: 298, endPoint y: 96, distance: 5.9
click at [296, 101] on div "October 1, 2025" at bounding box center [314, 108] width 545 height 37
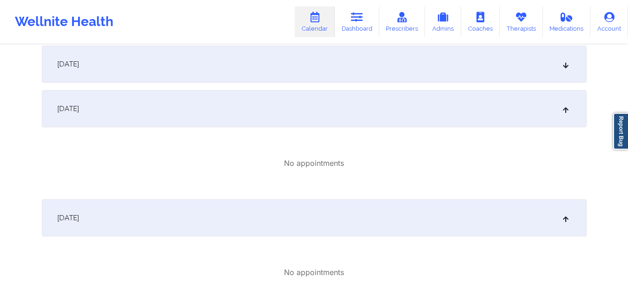
click at [309, 66] on div "September 30, 2025" at bounding box center [314, 64] width 545 height 37
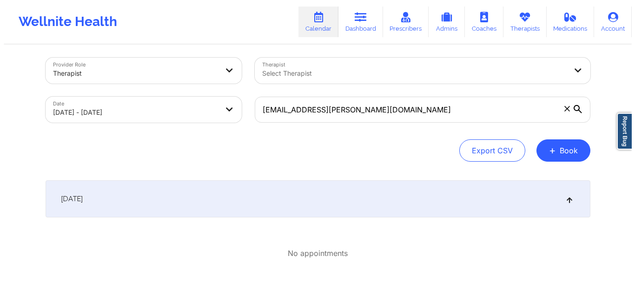
scroll to position [0, 0]
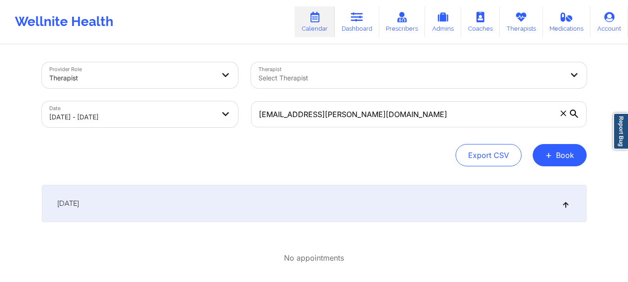
click at [150, 112] on body "Wellnite Health Calendar Dashboard Prescribers Admins Coaches Therapists Medica…" at bounding box center [314, 141] width 628 height 282
select select "2025-8"
select select "2025-9"
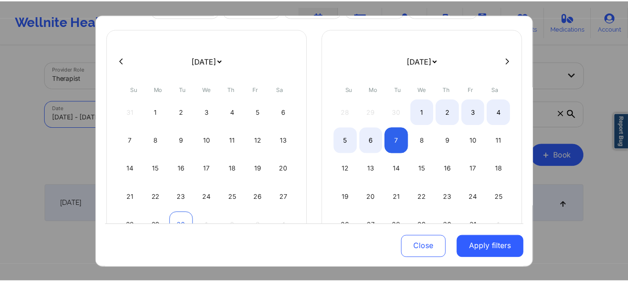
scroll to position [92, 0]
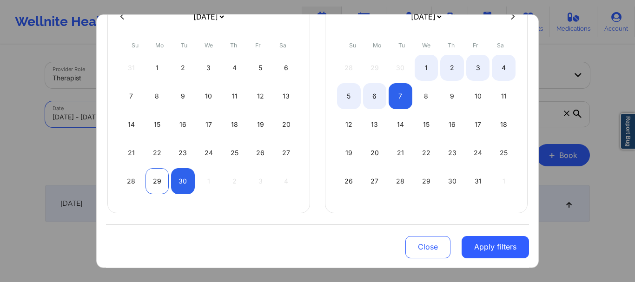
click at [158, 181] on div "29" at bounding box center [157, 181] width 24 height 26
select select "2025-8"
select select "2025-9"
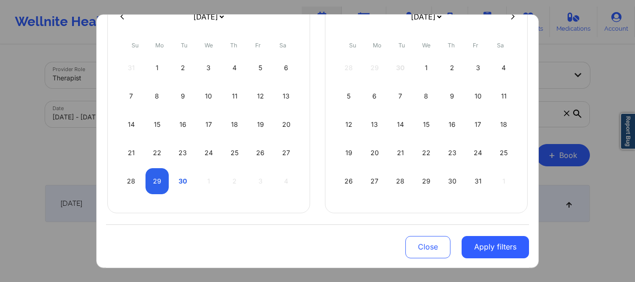
select select "2025-8"
select select "2025-9"
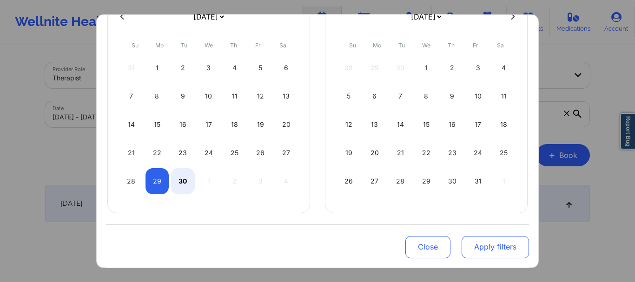
click at [486, 243] on button "Apply filters" at bounding box center [494, 247] width 67 height 22
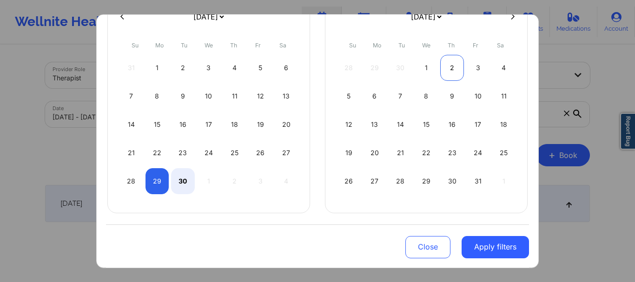
select select "2025-8"
select select "2025-9"
select select "2025-8"
select select "2025-9"
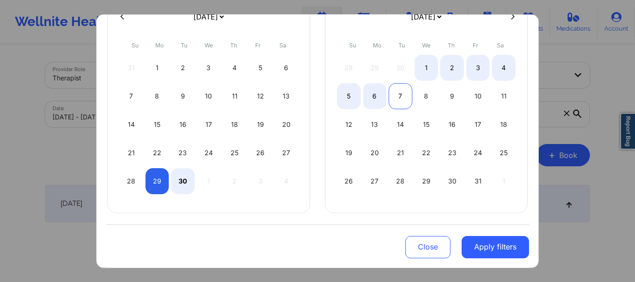
click at [401, 99] on div "7" at bounding box center [400, 96] width 24 height 26
select select "2025-8"
select select "2025-9"
click at [498, 241] on button "Apply filters" at bounding box center [494, 247] width 67 height 22
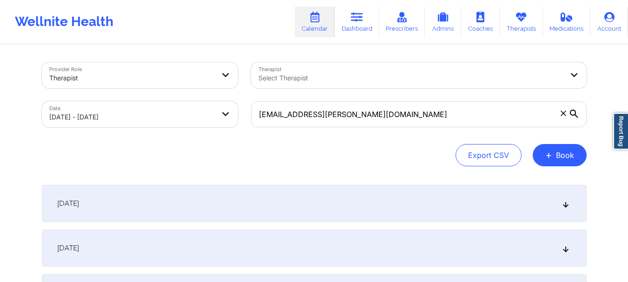
click at [231, 198] on div "September 29, 2025" at bounding box center [314, 203] width 545 height 37
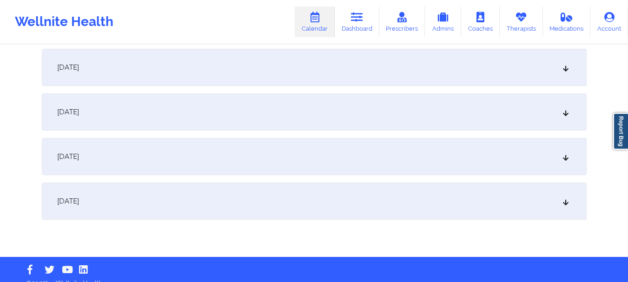
scroll to position [477, 0]
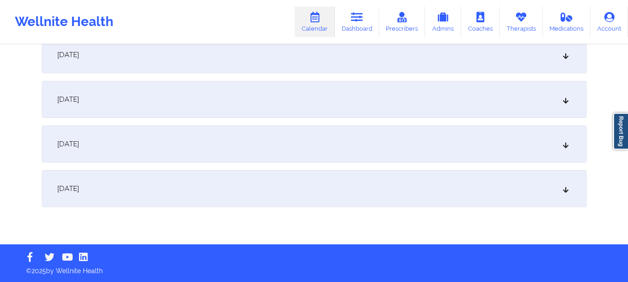
click at [254, 191] on div "October 7, 2025" at bounding box center [314, 188] width 545 height 37
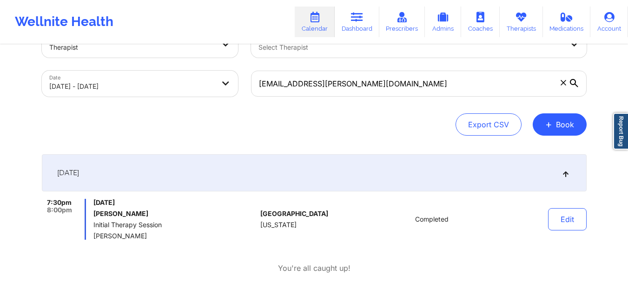
scroll to position [0, 0]
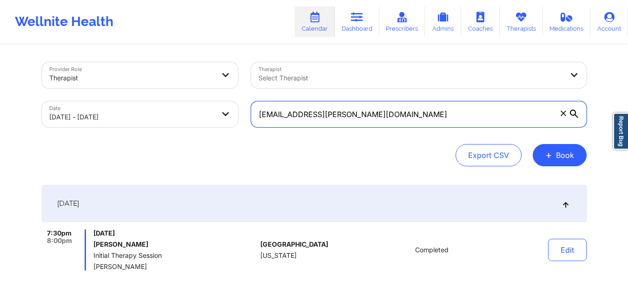
drag, startPoint x: 353, startPoint y: 111, endPoint x: 208, endPoint y: 116, distance: 145.1
click at [208, 116] on div "Provider Role Therapist Therapist Select Therapist Date 09/29/2025 - 10/07/2025…" at bounding box center [314, 95] width 558 height 78
paste input "angelagodhigh@yahoo"
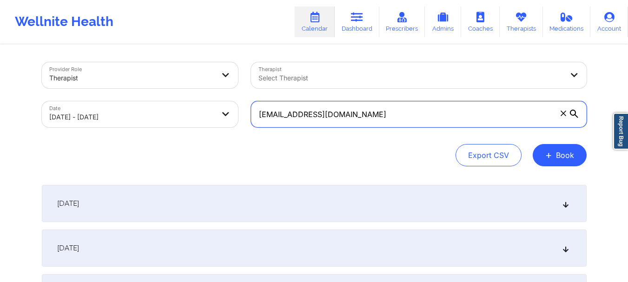
type input "angelagodhigh@yahoo.com"
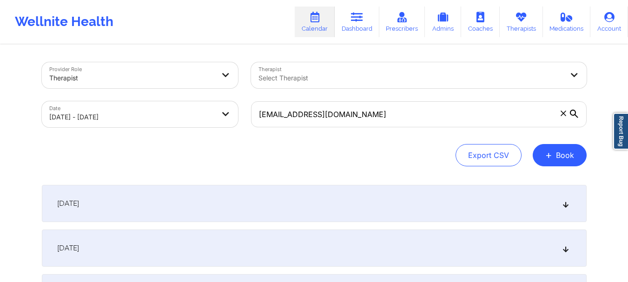
click at [128, 108] on body "Wellnite Health Calendar Dashboard Prescribers Admins Coaches Therapists Medica…" at bounding box center [314, 141] width 628 height 282
select select "2025-8"
select select "2025-9"
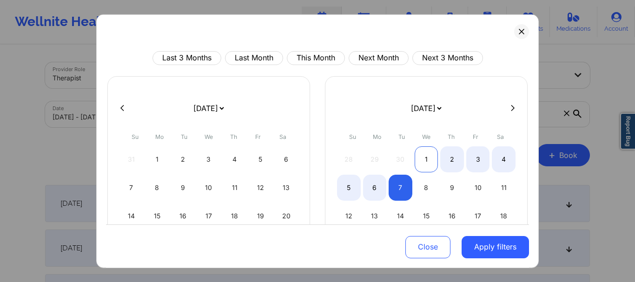
click at [427, 154] on div "1" at bounding box center [426, 159] width 24 height 26
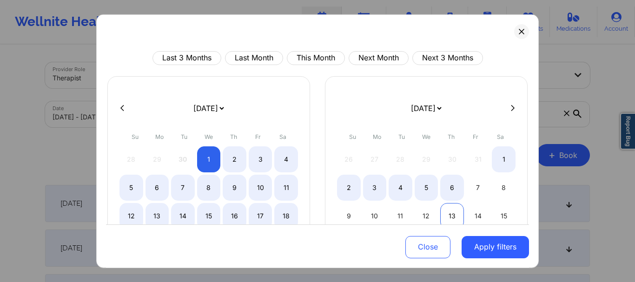
select select "2025-9"
select select "2025-10"
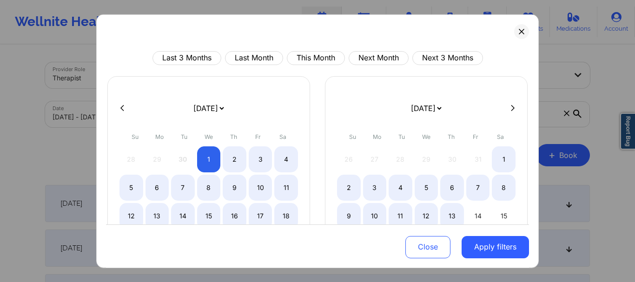
select select "2025-9"
select select "2025-10"
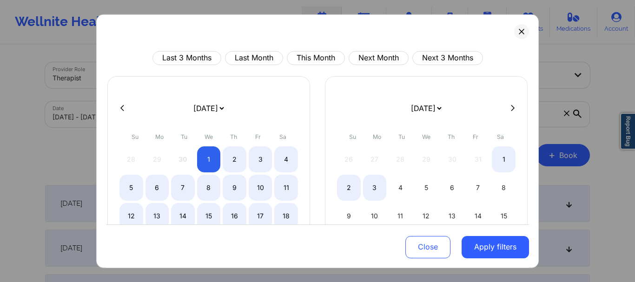
click at [123, 109] on icon at bounding box center [122, 108] width 4 height 7
select select "2025-8"
select select "2025-9"
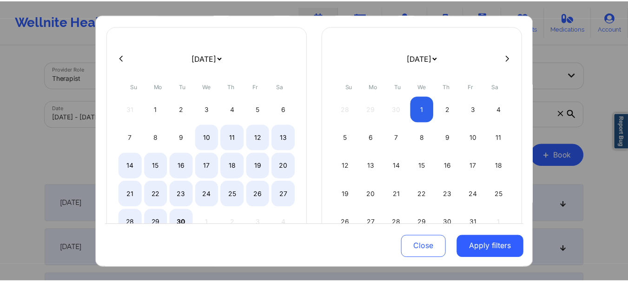
scroll to position [92, 0]
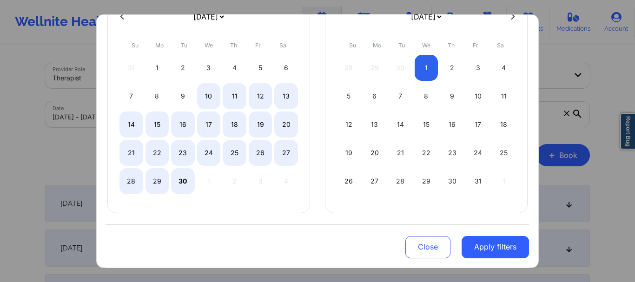
select select "2025-8"
select select "2025-9"
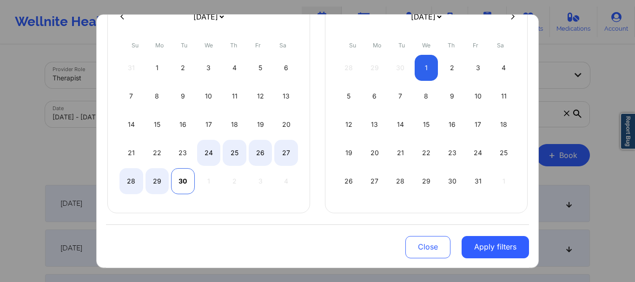
select select "2025-8"
select select "2025-9"
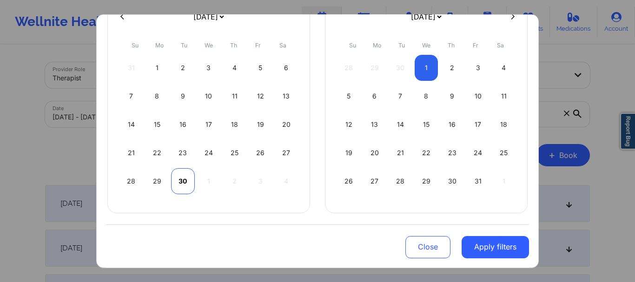
click at [178, 182] on div "30" at bounding box center [183, 181] width 24 height 26
select select "2025-8"
select select "2025-9"
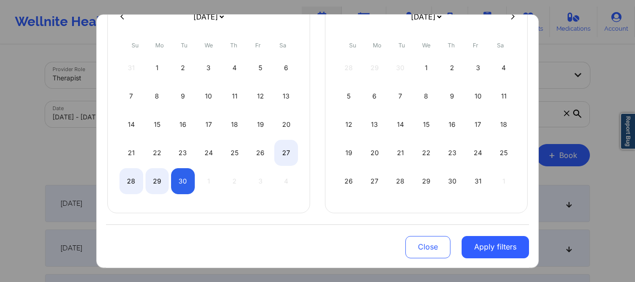
select select "2025-8"
select select "2025-9"
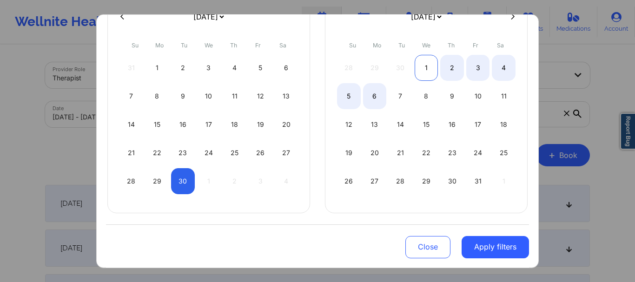
select select "2025-8"
select select "2025-9"
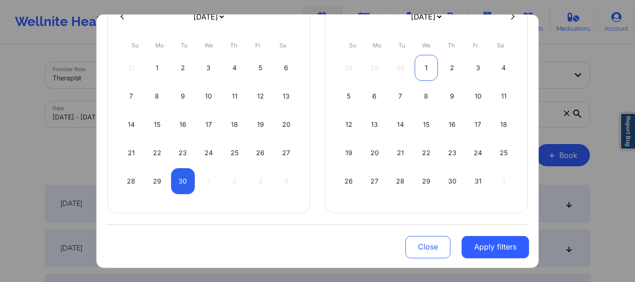
click at [418, 66] on div "1" at bounding box center [426, 67] width 24 height 26
select select "2025-8"
select select "2025-9"
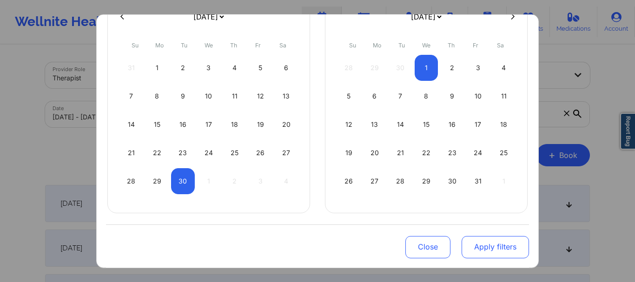
click at [478, 244] on button "Apply filters" at bounding box center [494, 247] width 67 height 22
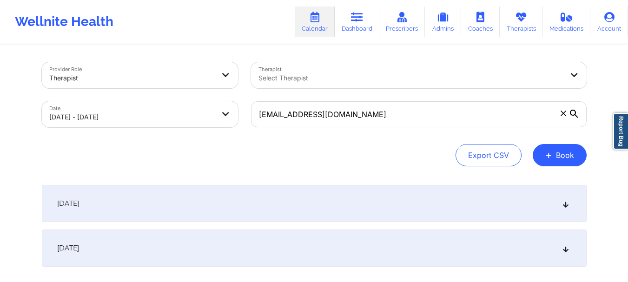
scroll to position [60, 0]
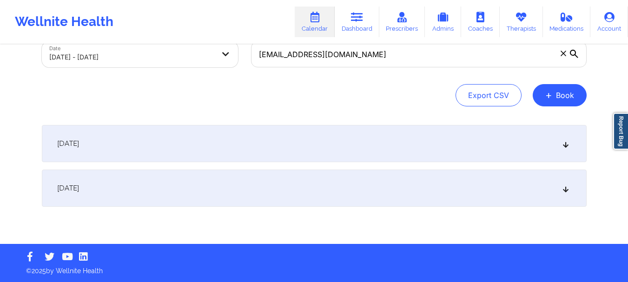
click at [253, 159] on div "September 30, 2025" at bounding box center [314, 143] width 545 height 37
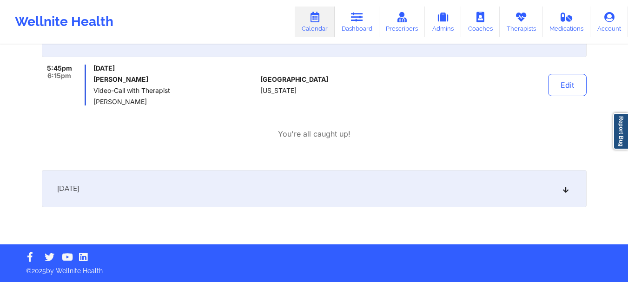
scroll to position [0, 0]
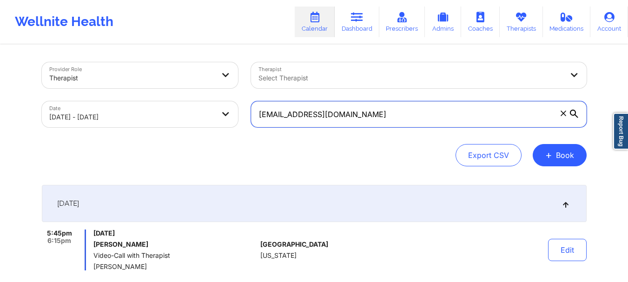
click at [310, 114] on input "angelagodhigh@yahoo.com" at bounding box center [418, 114] width 335 height 26
paste input "joecrash12@gmail"
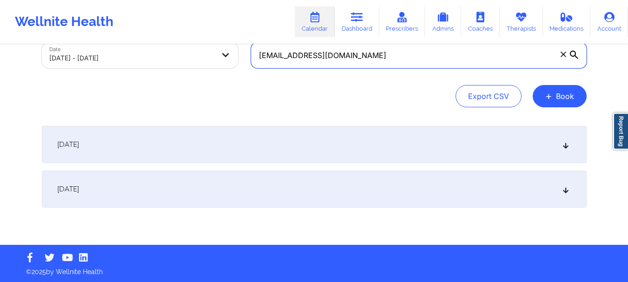
scroll to position [60, 0]
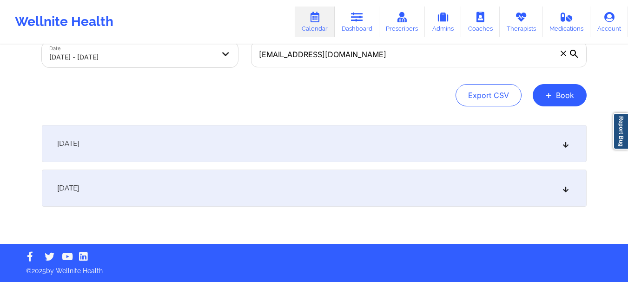
click at [214, 189] on div "October 1, 2025" at bounding box center [314, 188] width 545 height 37
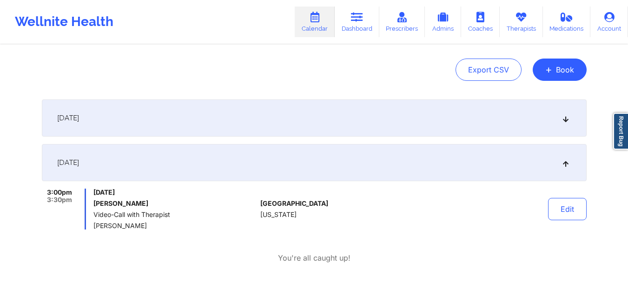
scroll to position [106, 0]
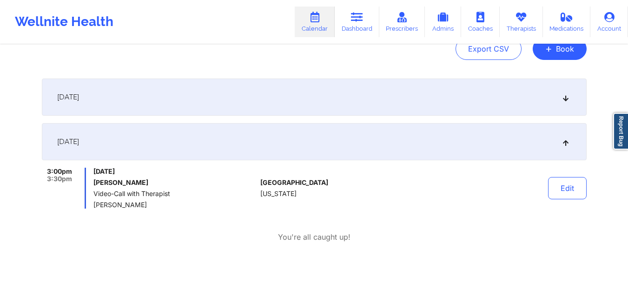
click at [270, 115] on div "September 30, 2025" at bounding box center [314, 97] width 545 height 37
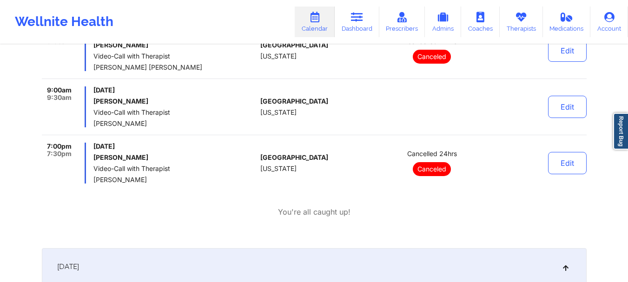
scroll to position [383, 0]
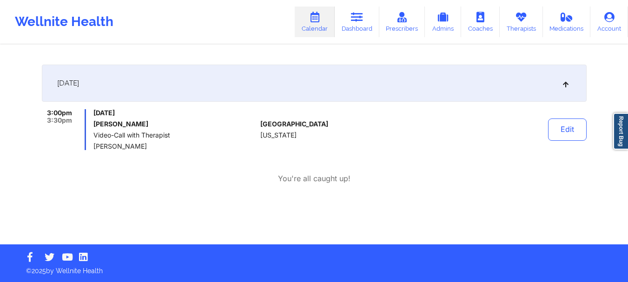
drag, startPoint x: 148, startPoint y: 146, endPoint x: 91, endPoint y: 145, distance: 57.6
click at [91, 145] on div "3:00pm 3:30pm Wednesday, October 1, 2025 Joseph C Hudson Video-Call with Therap…" at bounding box center [149, 129] width 215 height 41
copy span "Erika M Harding"
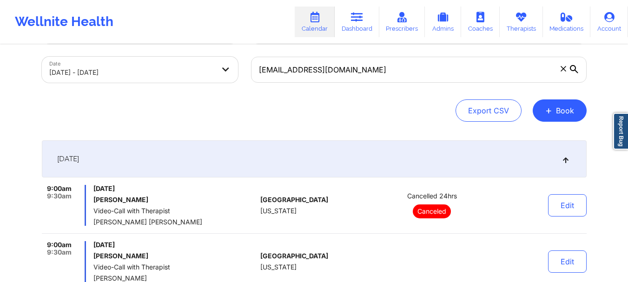
scroll to position [0, 0]
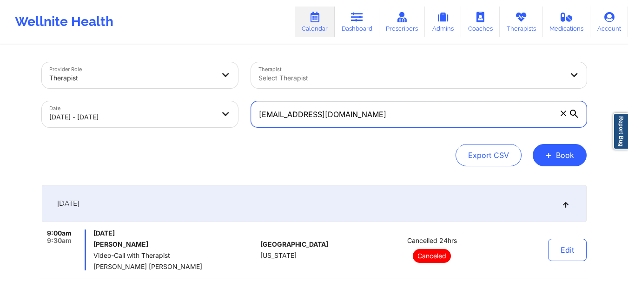
click at [349, 111] on input "joecrash12@gmail.com" at bounding box center [418, 114] width 335 height 26
paste input "rakurang4"
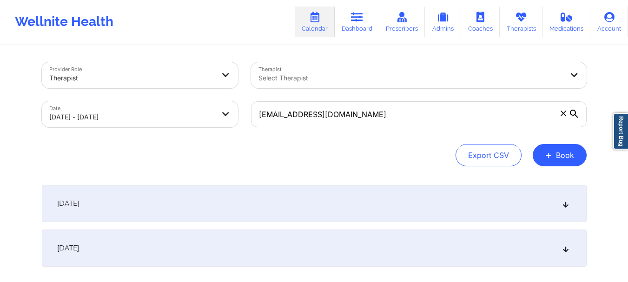
click at [243, 195] on div "September 30, 2025" at bounding box center [314, 203] width 545 height 37
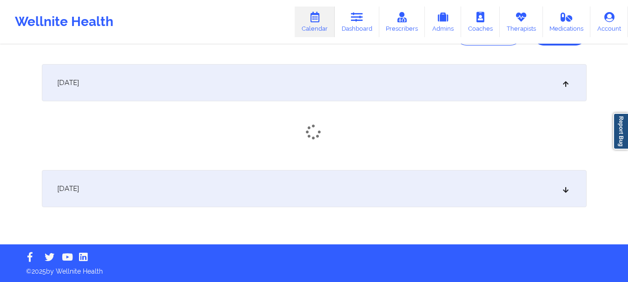
scroll to position [121, 0]
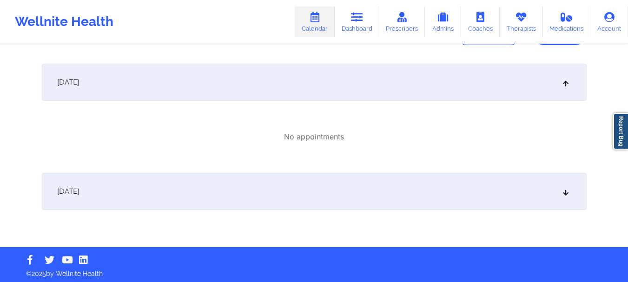
click at [290, 192] on div "October 1, 2025" at bounding box center [314, 191] width 545 height 37
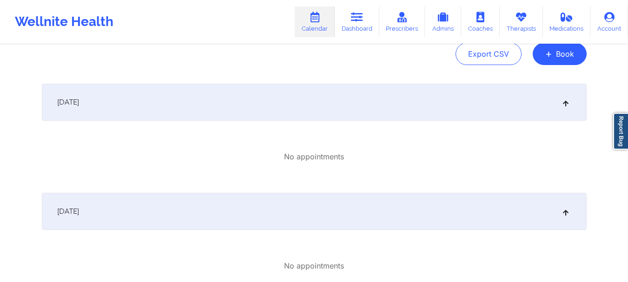
scroll to position [0, 0]
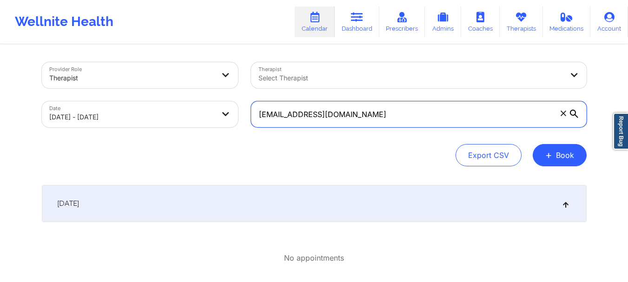
click at [351, 114] on input "[EMAIL_ADDRESS][DOMAIN_NAME]" at bounding box center [418, 114] width 335 height 26
paste input "carrera.powell"
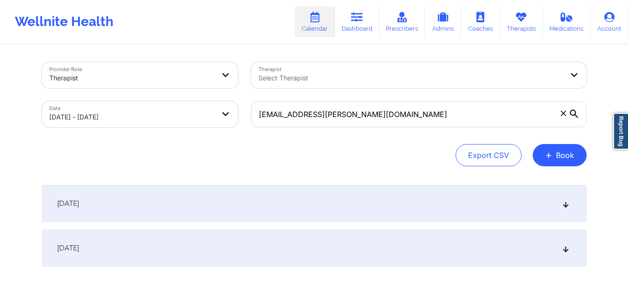
click at [275, 197] on div "September 30, 2025" at bounding box center [314, 203] width 545 height 37
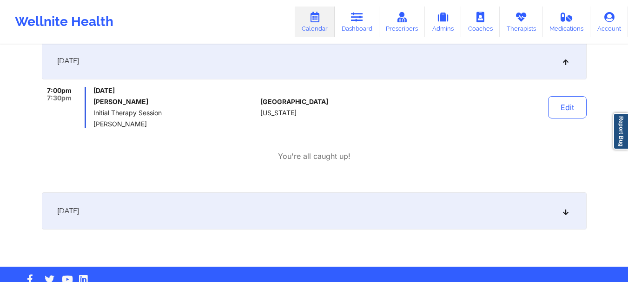
scroll to position [165, 0]
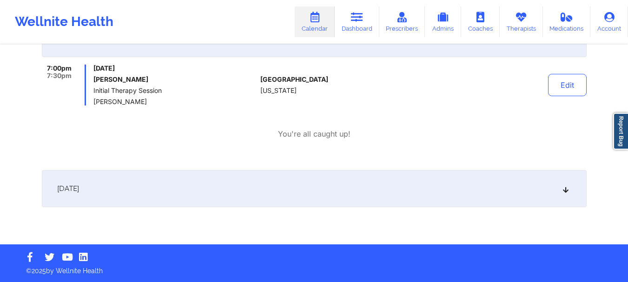
click at [246, 193] on div "October 1, 2025" at bounding box center [314, 188] width 545 height 37
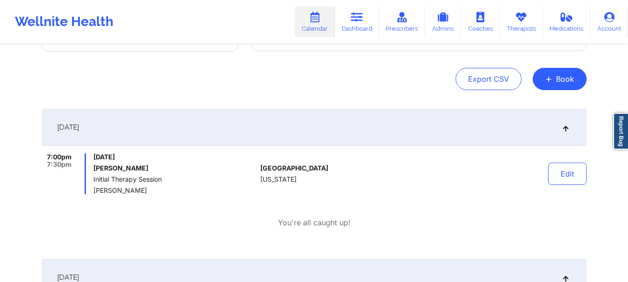
scroll to position [0, 0]
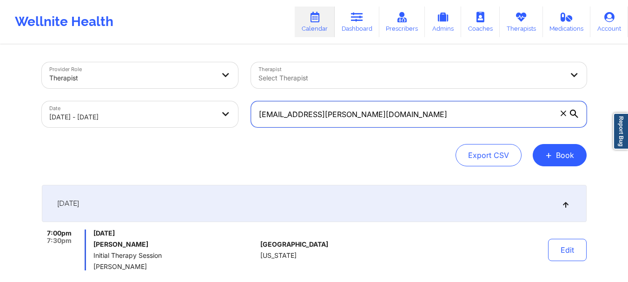
click at [356, 116] on input "[EMAIL_ADDRESS][PERSON_NAME][DOMAIN_NAME]" at bounding box center [418, 114] width 335 height 26
paste input "jaycortez0719"
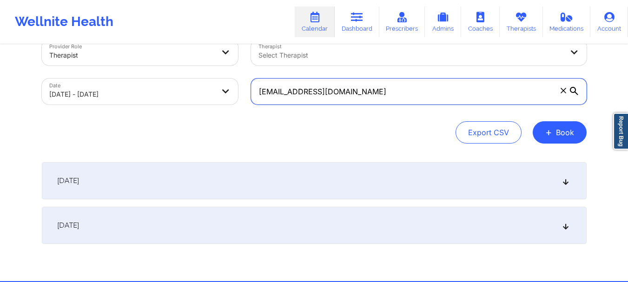
scroll to position [60, 0]
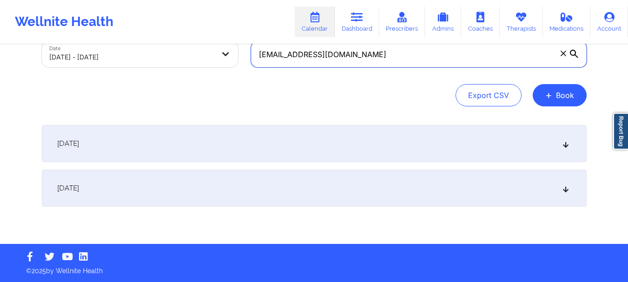
type input "[EMAIL_ADDRESS][DOMAIN_NAME]"
click at [196, 137] on div "September 30, 2025" at bounding box center [314, 143] width 545 height 37
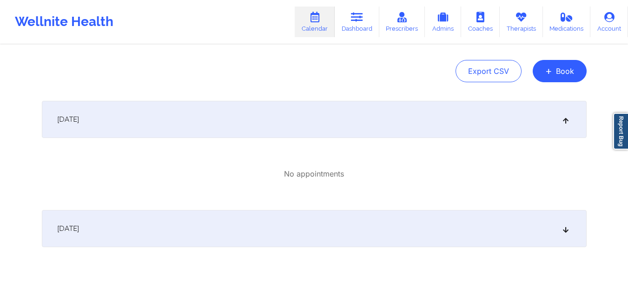
scroll to position [124, 0]
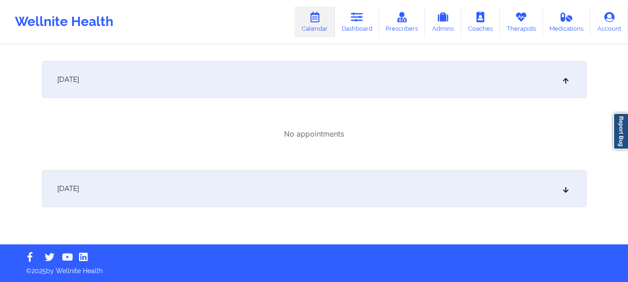
click at [250, 187] on div "October 1, 2025" at bounding box center [314, 188] width 545 height 37
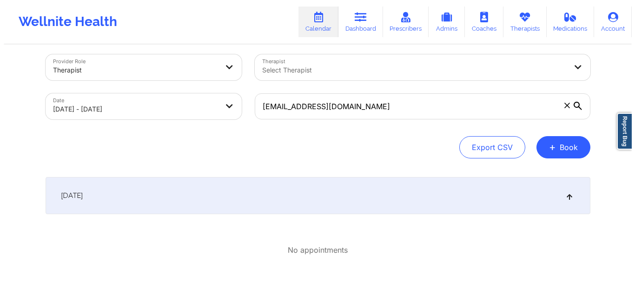
scroll to position [0, 0]
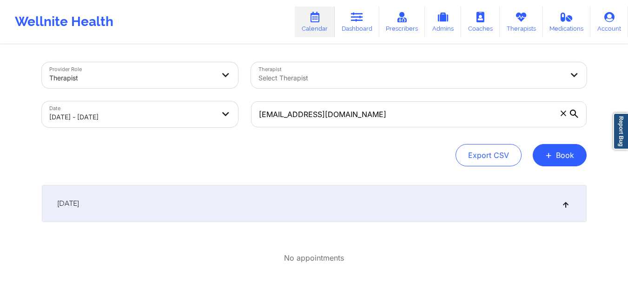
click at [119, 117] on body "Wellnite Health Calendar Dashboard Prescribers Admins Coaches Therapists Medica…" at bounding box center [314, 141] width 628 height 282
select select "2025-8"
select select "2025-9"
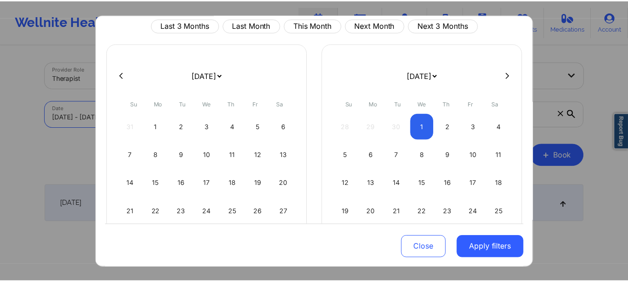
scroll to position [92, 0]
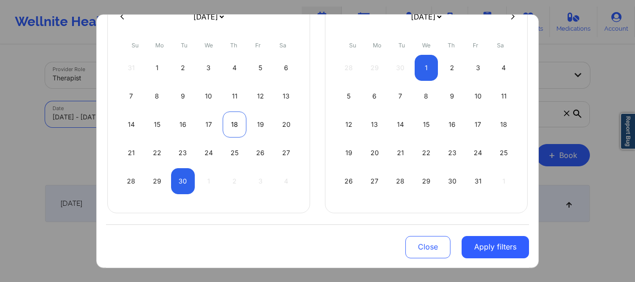
click at [233, 124] on div "18" at bounding box center [235, 124] width 24 height 26
select select "2025-8"
select select "2025-9"
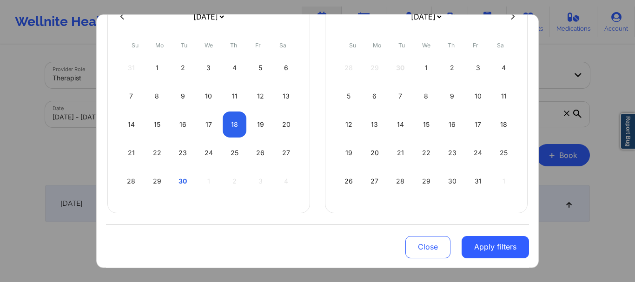
select select "2025-8"
select select "2025-9"
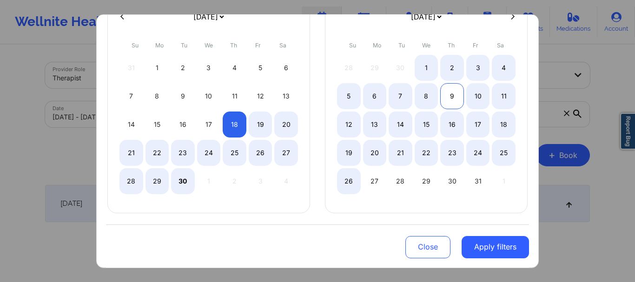
select select "2025-8"
select select "2025-9"
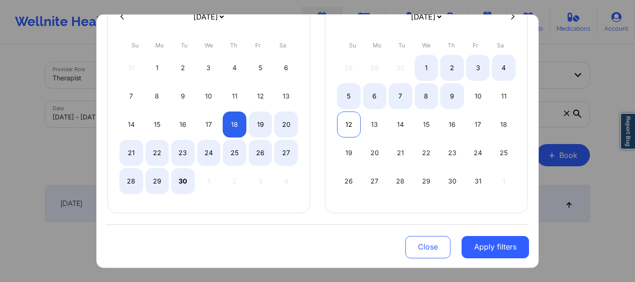
select select "2025-8"
select select "2025-9"
select select "2025-8"
select select "2025-9"
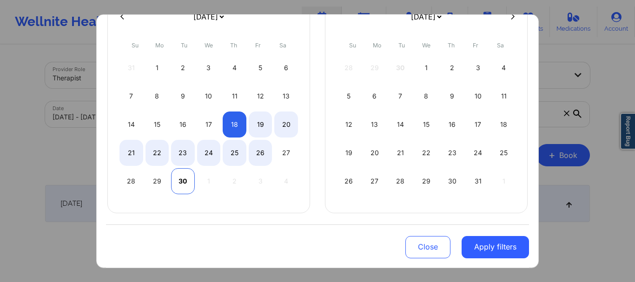
select select "2025-8"
select select "2025-9"
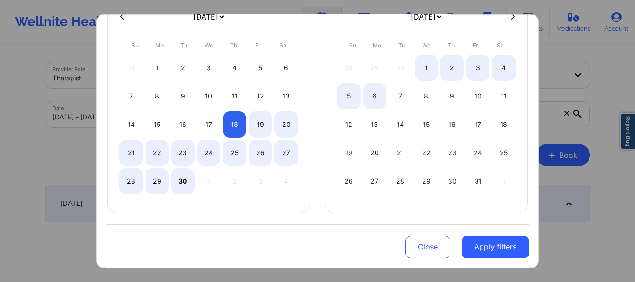
select select "2025-8"
select select "2025-9"
select select "2025-8"
select select "2025-9"
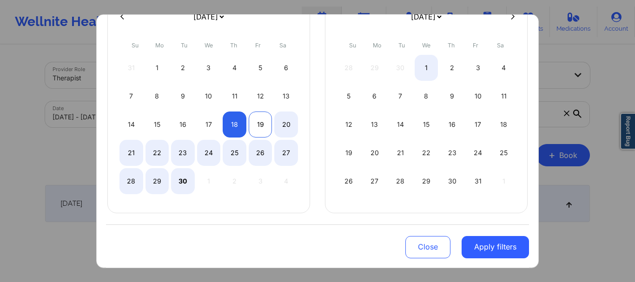
select select "2025-8"
select select "2025-9"
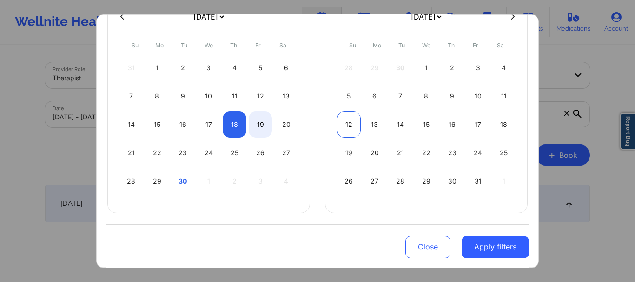
select select "2025-8"
select select "2025-9"
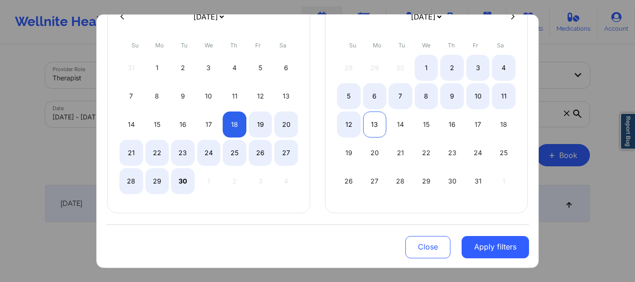
select select "2025-8"
select select "2025-9"
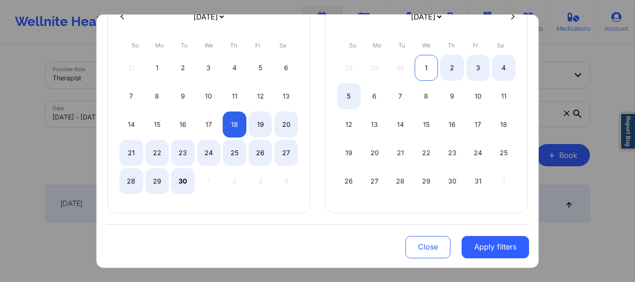
select select "2025-8"
select select "2025-9"
click at [415, 67] on div "1" at bounding box center [426, 67] width 24 height 26
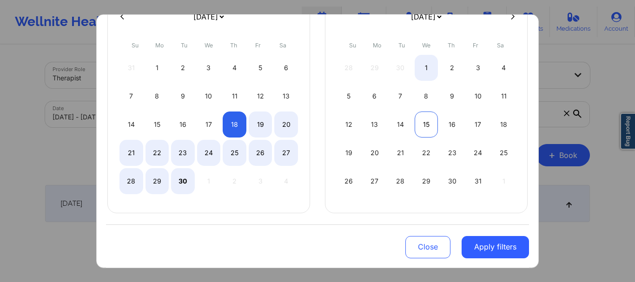
select select "2025-8"
select select "2025-9"
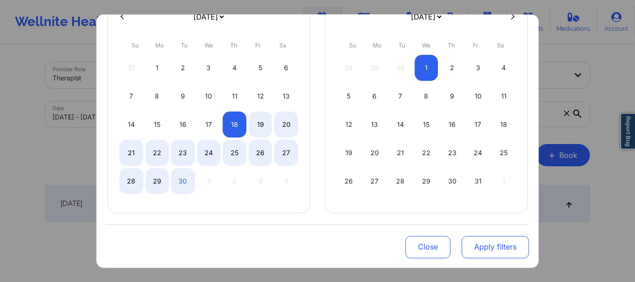
click at [467, 244] on button "Apply filters" at bounding box center [494, 247] width 67 height 22
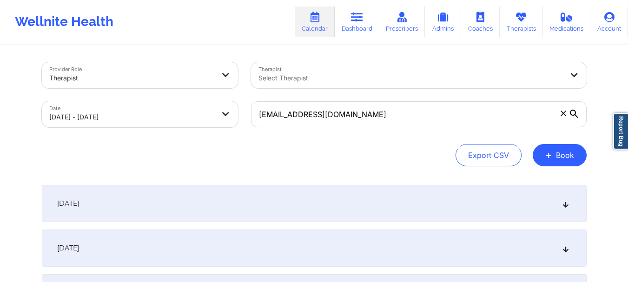
click at [178, 204] on div "September 18, 2025" at bounding box center [314, 203] width 545 height 37
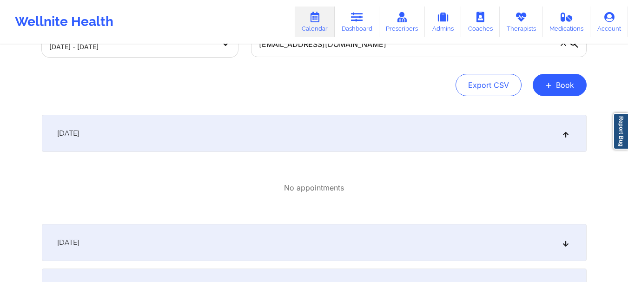
scroll to position [93, 0]
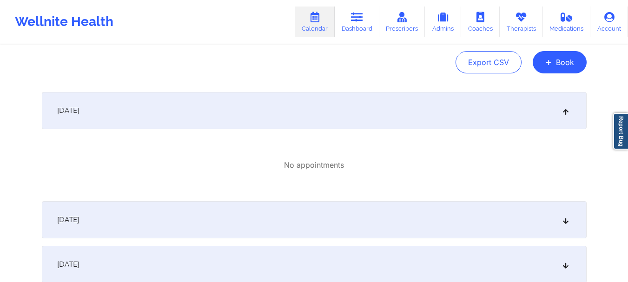
click at [171, 222] on div "September 19, 2025" at bounding box center [314, 219] width 545 height 37
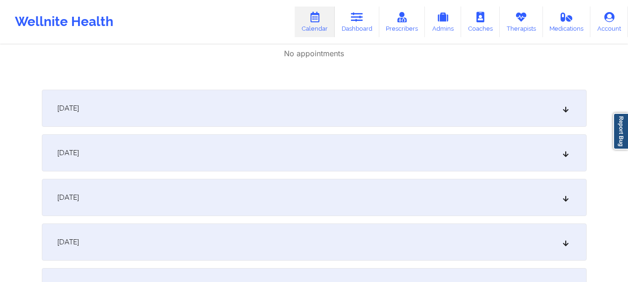
scroll to position [325, 0]
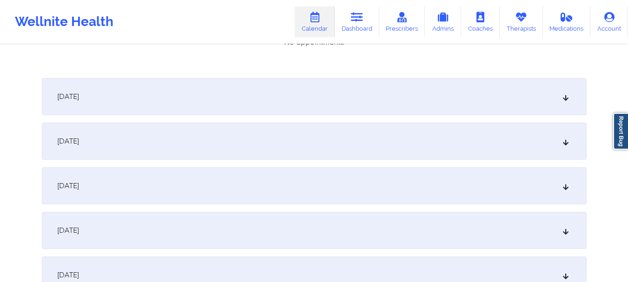
click at [200, 107] on div "September 20, 2025" at bounding box center [314, 96] width 545 height 37
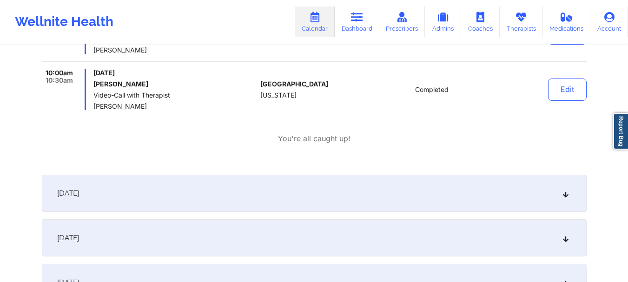
scroll to position [465, 0]
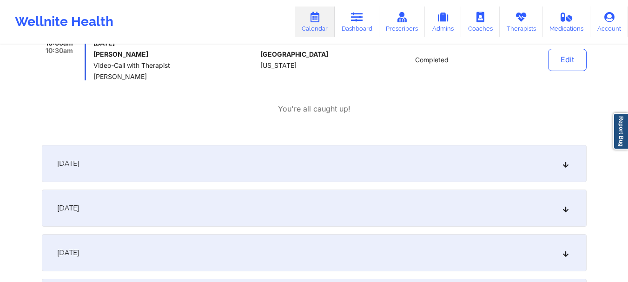
click at [242, 162] on div "September 21, 2025" at bounding box center [314, 163] width 545 height 37
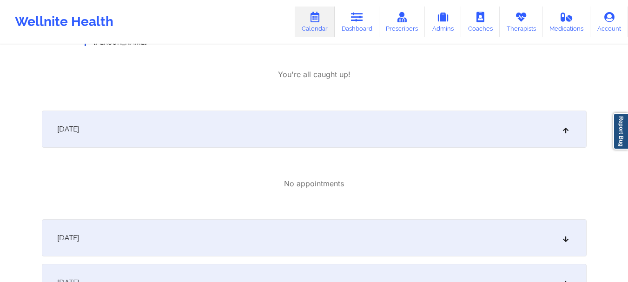
scroll to position [651, 0]
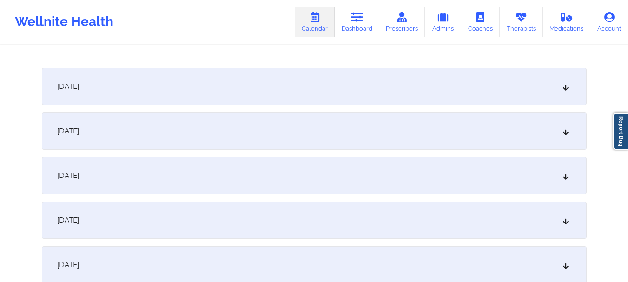
click at [222, 102] on div "September 22, 2025" at bounding box center [314, 86] width 545 height 37
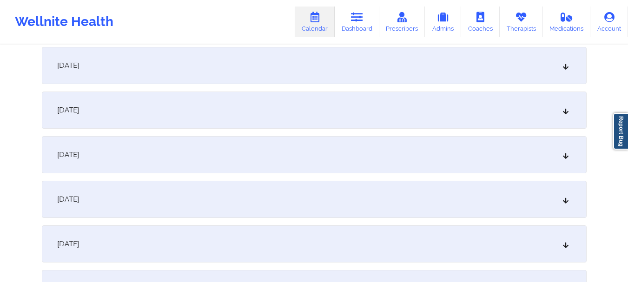
scroll to position [790, 0]
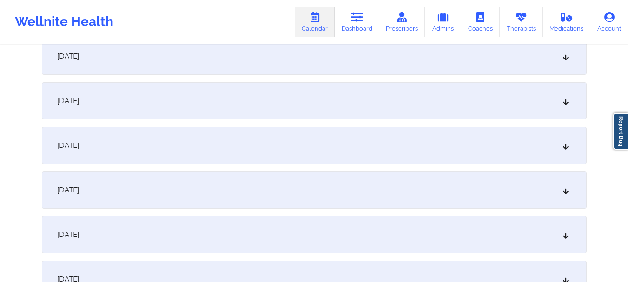
click at [239, 63] on div "September 23, 2025" at bounding box center [314, 56] width 545 height 37
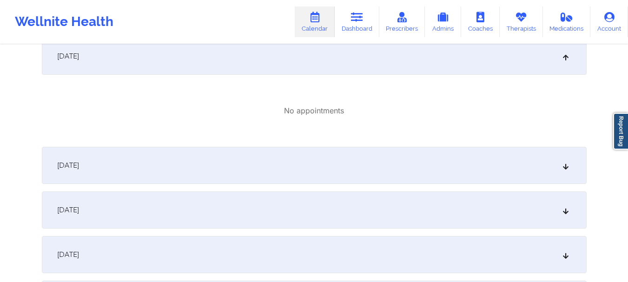
click at [256, 167] on div "September 24, 2025" at bounding box center [314, 165] width 545 height 37
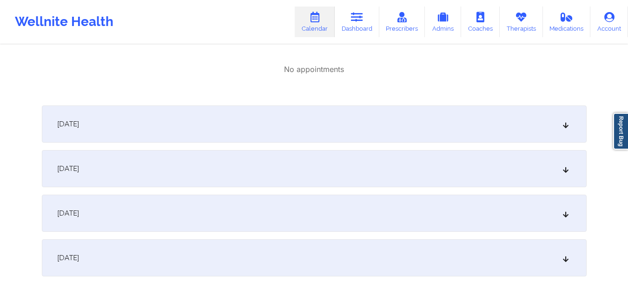
scroll to position [976, 0]
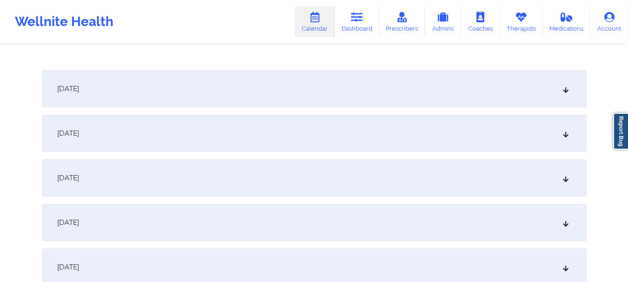
click at [224, 99] on div "September 25, 2025" at bounding box center [314, 88] width 545 height 37
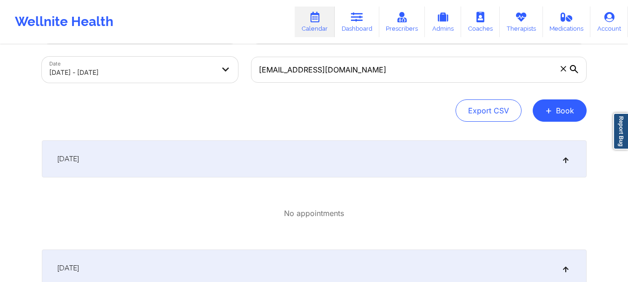
scroll to position [0, 0]
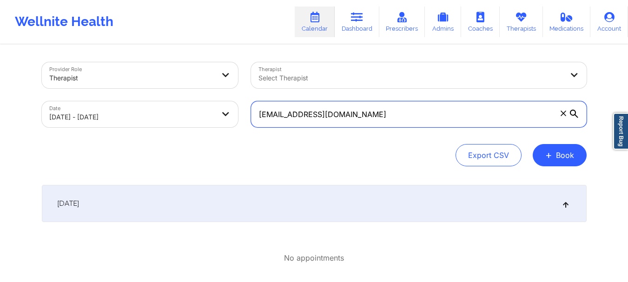
drag, startPoint x: 368, startPoint y: 118, endPoint x: 256, endPoint y: 117, distance: 112.0
click at [256, 117] on input "[EMAIL_ADDRESS][DOMAIN_NAME]" at bounding box center [418, 114] width 335 height 26
click at [363, 118] on input "[EMAIL_ADDRESS][DOMAIN_NAME]" at bounding box center [418, 114] width 335 height 26
drag, startPoint x: 364, startPoint y: 118, endPoint x: 251, endPoint y: 118, distance: 112.9
click at [251, 118] on input "[EMAIL_ADDRESS][DOMAIN_NAME]" at bounding box center [418, 114] width 335 height 26
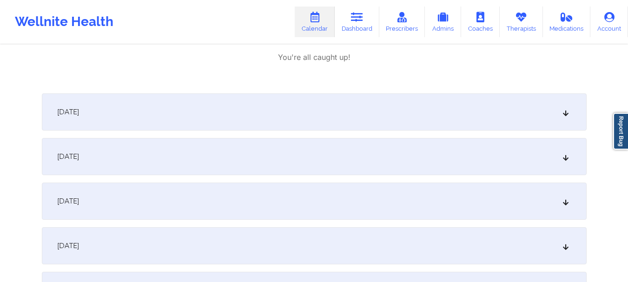
scroll to position [1115, 0]
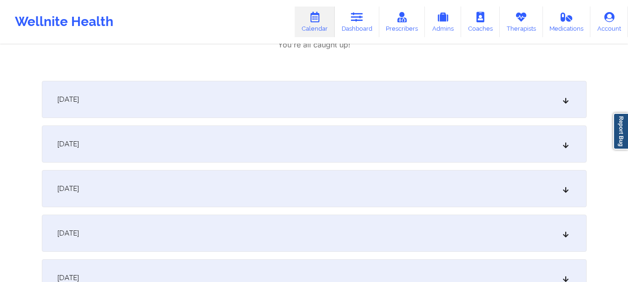
click at [305, 100] on div "September 26, 2025" at bounding box center [314, 99] width 545 height 37
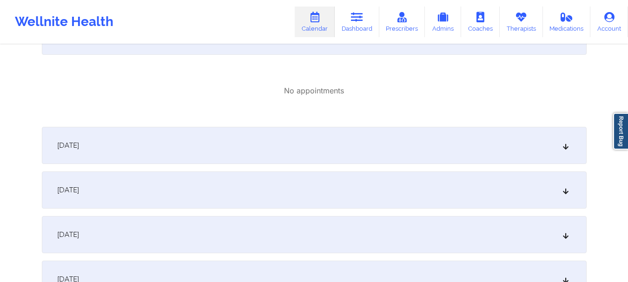
scroll to position [1208, 0]
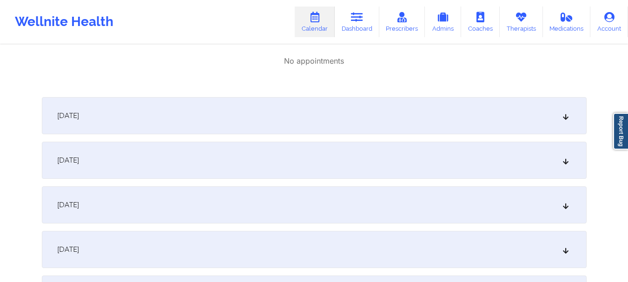
click at [305, 128] on div "September 27, 2025" at bounding box center [314, 115] width 545 height 37
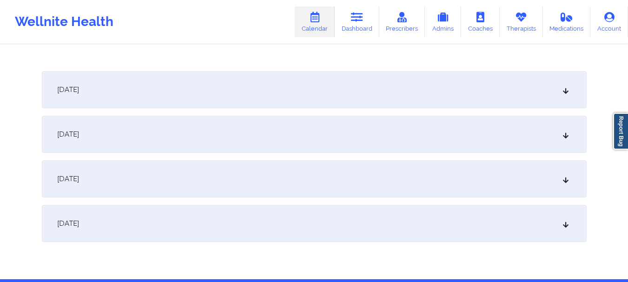
scroll to position [1347, 0]
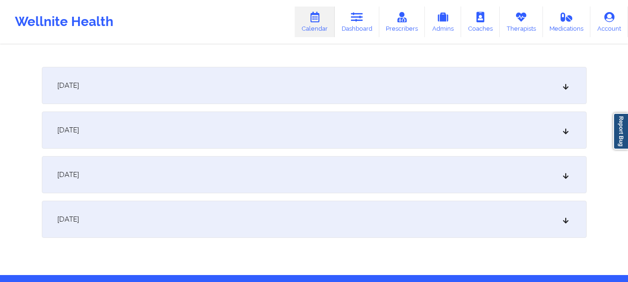
click at [289, 97] on div "September 28, 2025" at bounding box center [314, 85] width 545 height 37
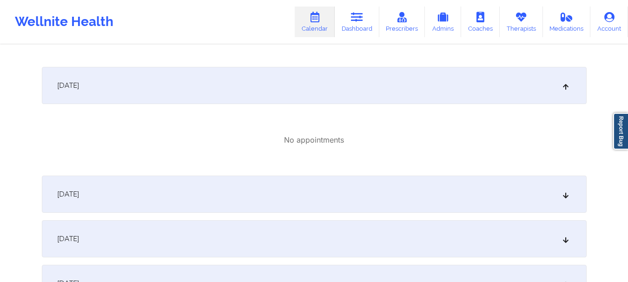
click at [262, 185] on div "September 29, 2025" at bounding box center [314, 194] width 545 height 37
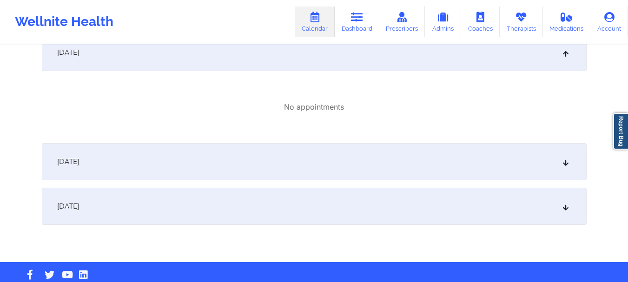
scroll to position [1507, 0]
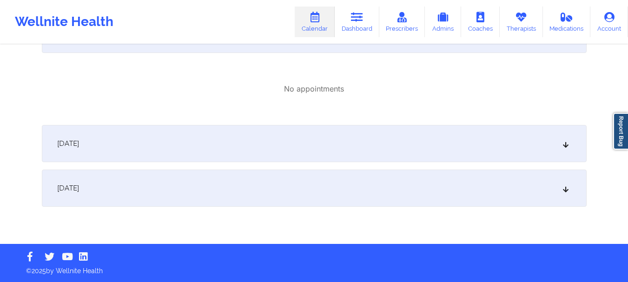
click at [282, 151] on div "September 30, 2025" at bounding box center [314, 143] width 545 height 37
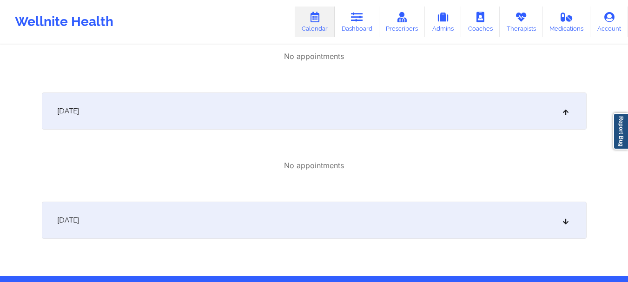
scroll to position [1572, 0]
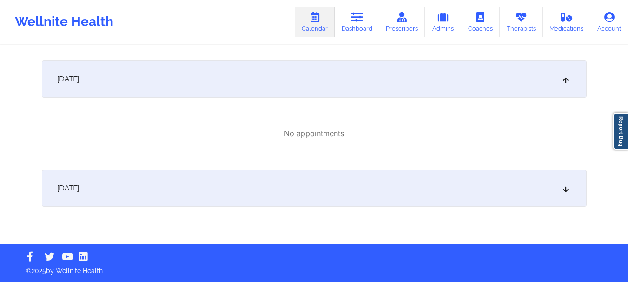
click at [273, 188] on div "October 1, 2025" at bounding box center [314, 188] width 545 height 37
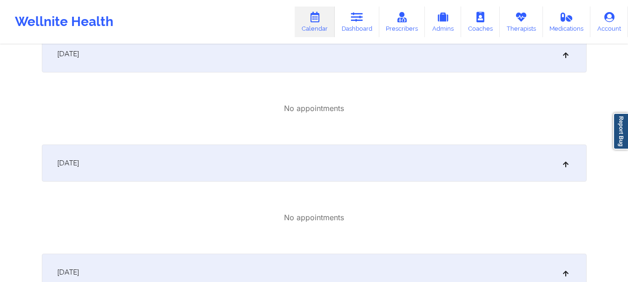
scroll to position [0, 0]
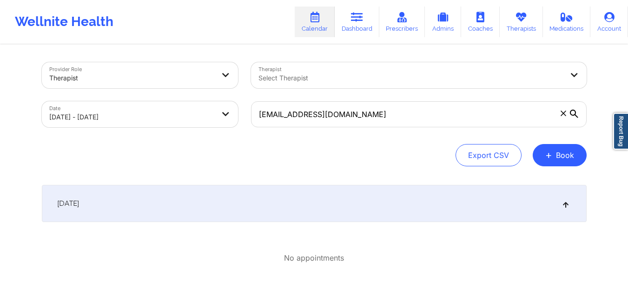
click at [154, 115] on body "Wellnite Health Calendar Dashboard Prescribers Admins Coaches Therapists Medica…" at bounding box center [314, 141] width 628 height 282
select select "2025-8"
select select "2025-9"
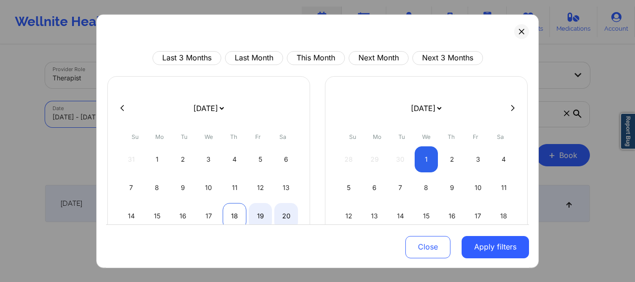
click at [234, 215] on div "18" at bounding box center [235, 216] width 24 height 26
select select "2025-8"
select select "2025-9"
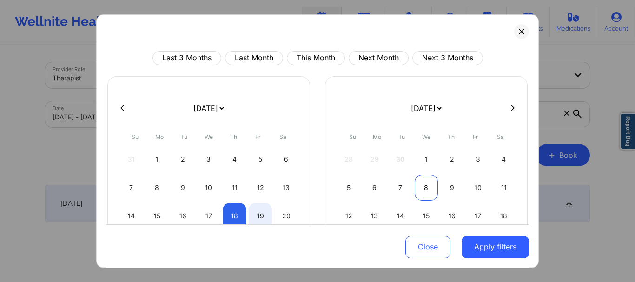
select select "2025-8"
select select "2025-9"
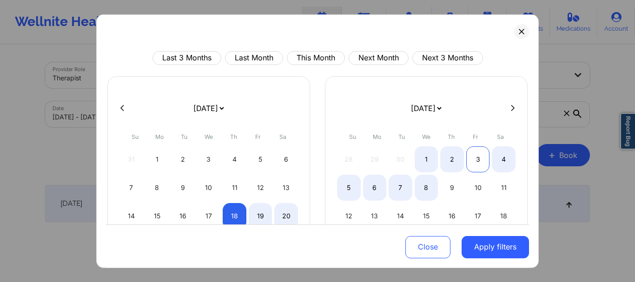
select select "2025-8"
select select "2025-9"
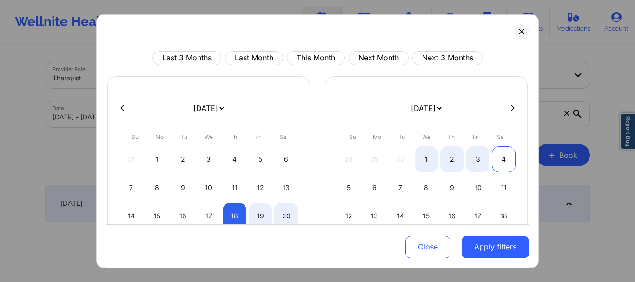
select select "2025-8"
select select "2025-9"
click at [498, 160] on div "4" at bounding box center [504, 159] width 24 height 26
select select "2025-8"
select select "2025-9"
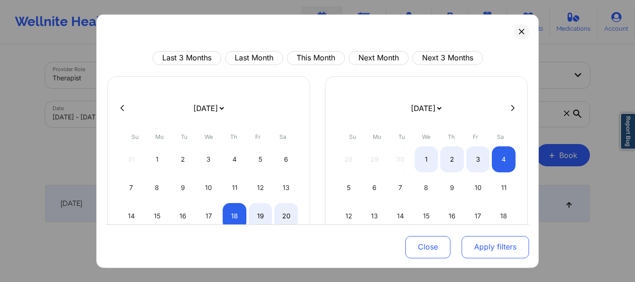
click at [486, 241] on button "Apply filters" at bounding box center [494, 247] width 67 height 22
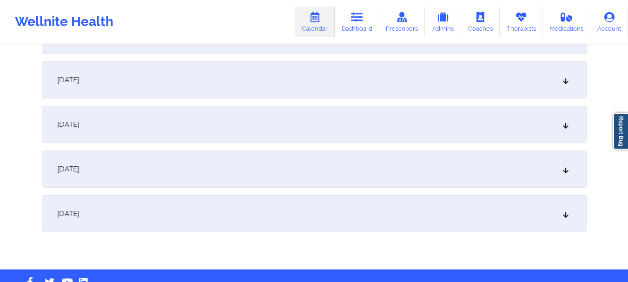
scroll to position [683, 0]
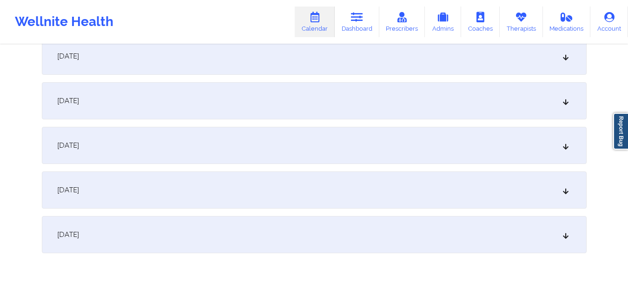
click at [181, 110] on div "October 1, 2025" at bounding box center [314, 100] width 545 height 37
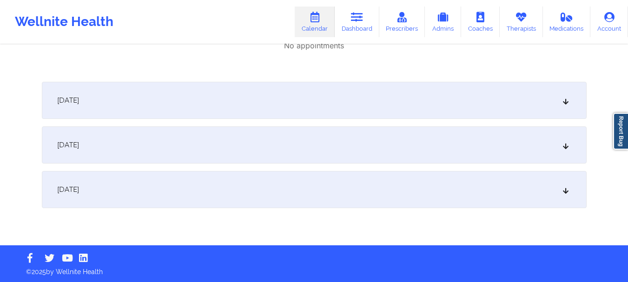
scroll to position [793, 0]
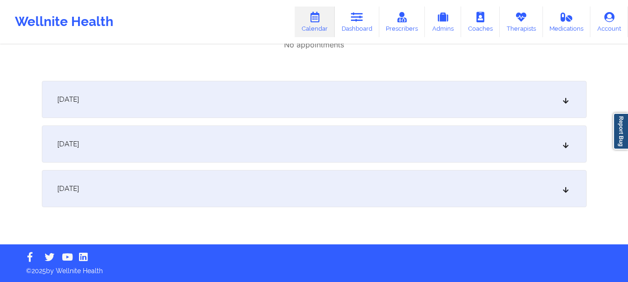
click at [245, 107] on div "October 2, 2025" at bounding box center [314, 99] width 545 height 37
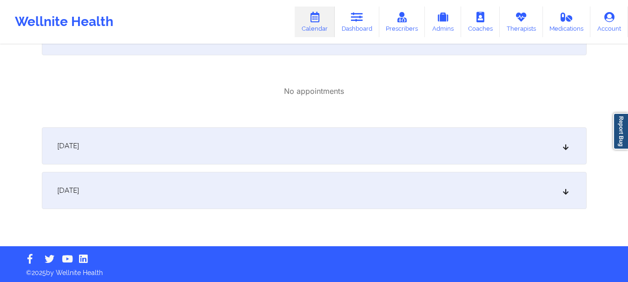
scroll to position [858, 0]
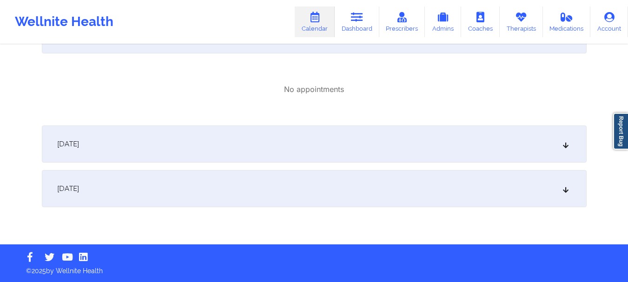
click at [250, 142] on div "October 3, 2025" at bounding box center [314, 143] width 545 height 37
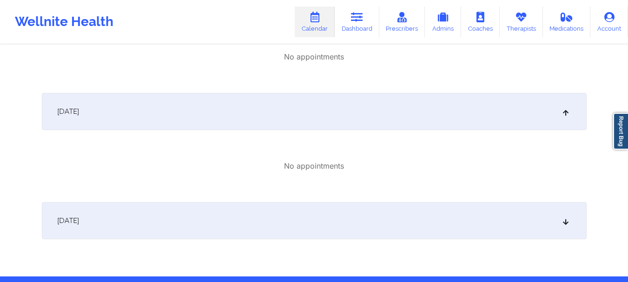
scroll to position [922, 0]
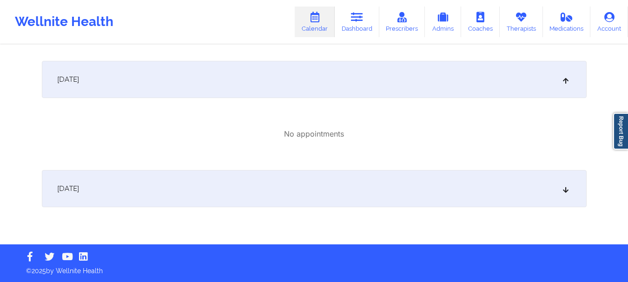
click at [254, 177] on div "October 4, 2025" at bounding box center [314, 188] width 545 height 37
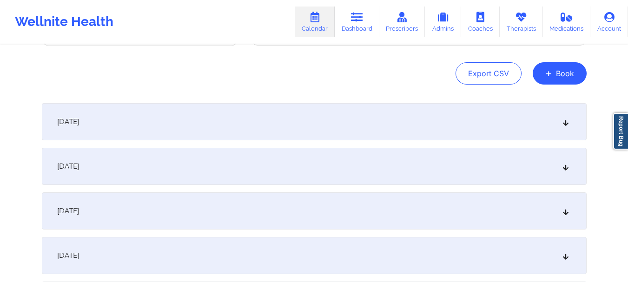
scroll to position [0, 0]
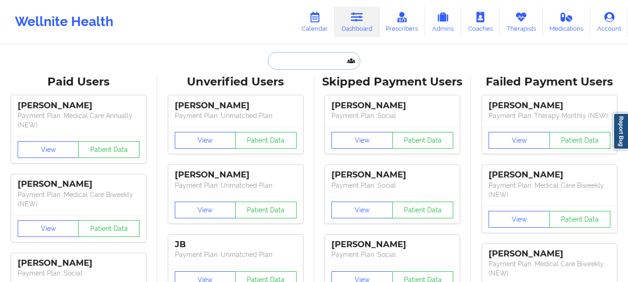
click at [303, 65] on input "text" at bounding box center [314, 61] width 92 height 18
paste input "[PERSON_NAME]"
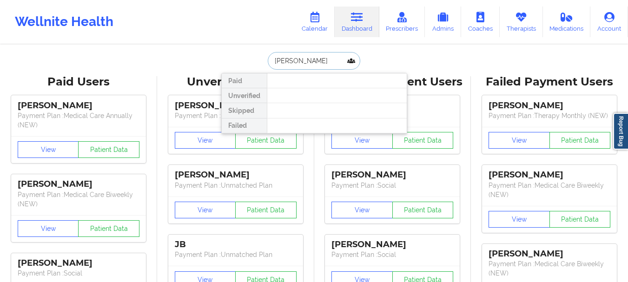
click at [295, 62] on input "[PERSON_NAME]" at bounding box center [314, 61] width 92 height 18
type input "[PERSON_NAME]"
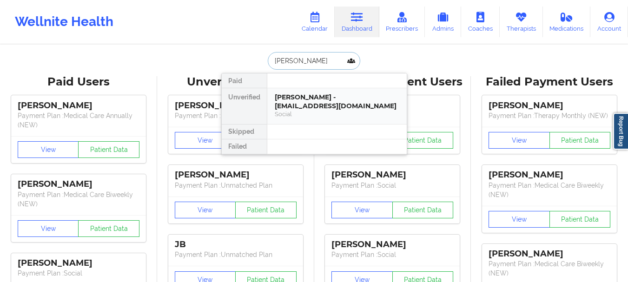
click at [303, 103] on div "[PERSON_NAME] - [EMAIL_ADDRESS][DOMAIN_NAME]" at bounding box center [337, 101] width 125 height 17
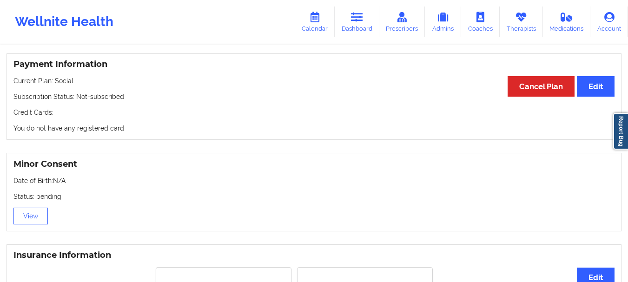
scroll to position [558, 0]
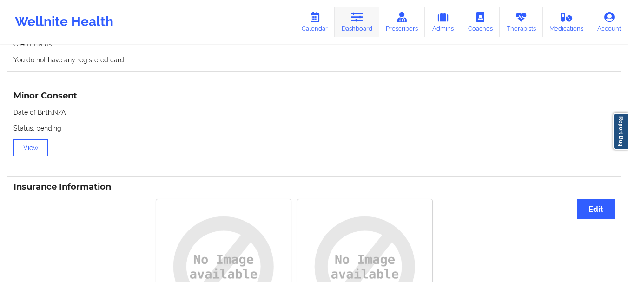
click at [361, 27] on link "Dashboard" at bounding box center [357, 22] width 45 height 31
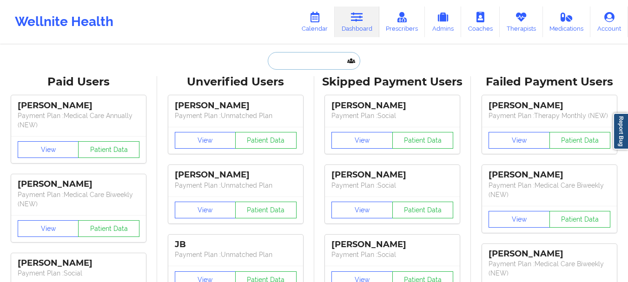
click at [310, 66] on input "text" at bounding box center [314, 61] width 92 height 18
paste input "[EMAIL_ADDRESS][PERSON_NAME][DOMAIN_NAME]"
type input "[EMAIL_ADDRESS][PERSON_NAME][DOMAIN_NAME]"
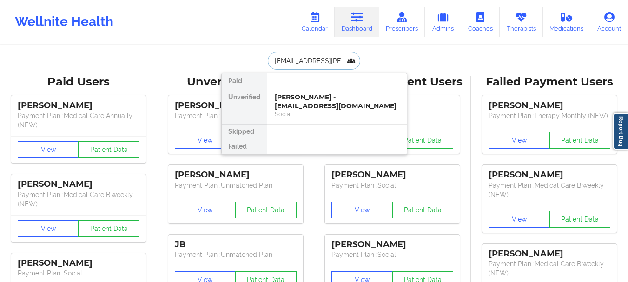
scroll to position [0, 7]
click at [347, 103] on div "Carrera Powell - [EMAIL_ADDRESS][PERSON_NAME][DOMAIN_NAME]" at bounding box center [337, 101] width 125 height 17
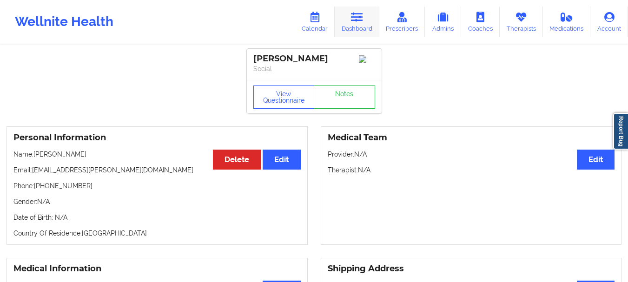
click at [371, 18] on link "Dashboard" at bounding box center [357, 22] width 45 height 31
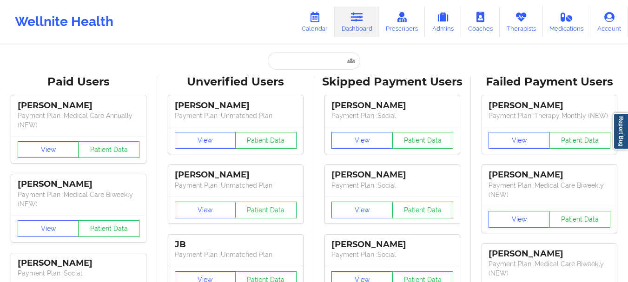
click at [354, 24] on link "Dashboard" at bounding box center [357, 22] width 45 height 31
click at [317, 57] on input "text" at bounding box center [314, 61] width 92 height 18
paste input "[EMAIL_ADDRESS][DOMAIN_NAME]"
type input "[EMAIL_ADDRESS][DOMAIN_NAME]"
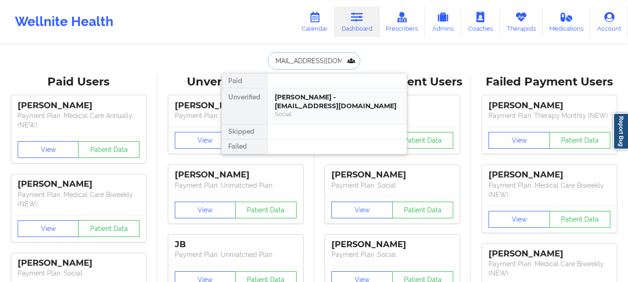
click at [327, 111] on div "Social" at bounding box center [337, 114] width 125 height 8
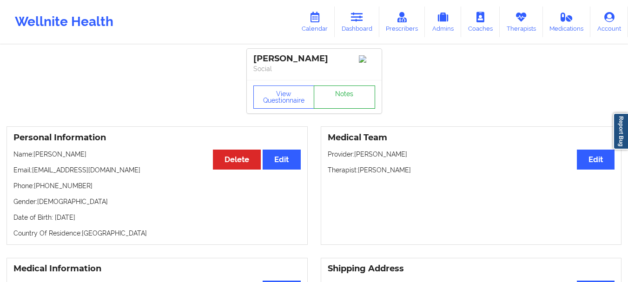
click at [344, 104] on link "Notes" at bounding box center [344, 96] width 61 height 23
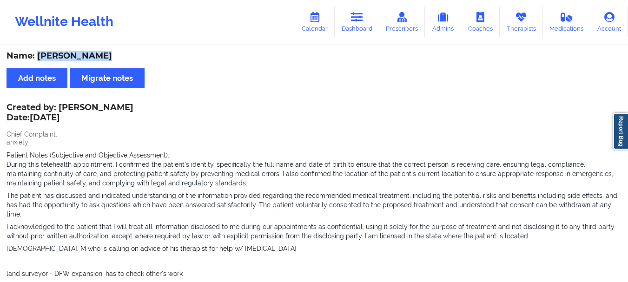
drag, startPoint x: 63, startPoint y: 54, endPoint x: 37, endPoint y: 59, distance: 26.4
click at [37, 59] on div "Name: [PERSON_NAME]" at bounding box center [314, 56] width 615 height 11
copy div "[PERSON_NAME]"
click at [352, 20] on icon at bounding box center [357, 17] width 12 height 10
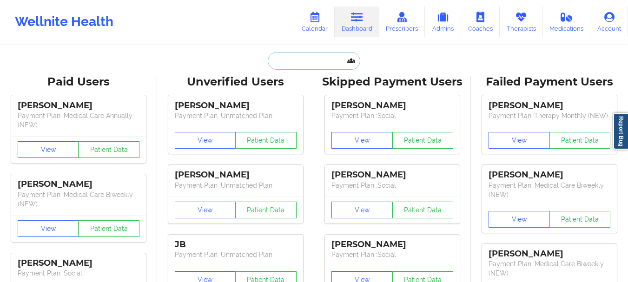
click at [333, 64] on input "text" at bounding box center [314, 61] width 92 height 18
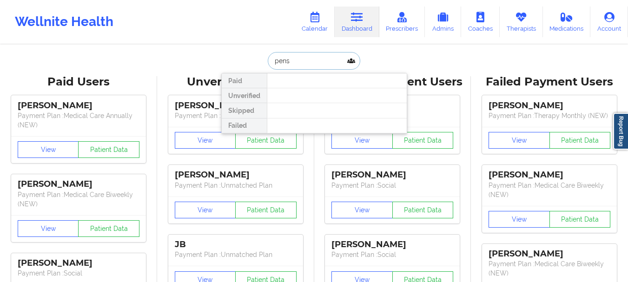
type input "penso"
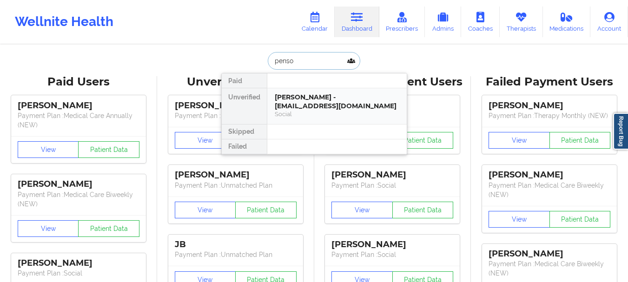
click at [318, 99] on div "[PERSON_NAME] - [EMAIL_ADDRESS][DOMAIN_NAME]" at bounding box center [337, 101] width 125 height 17
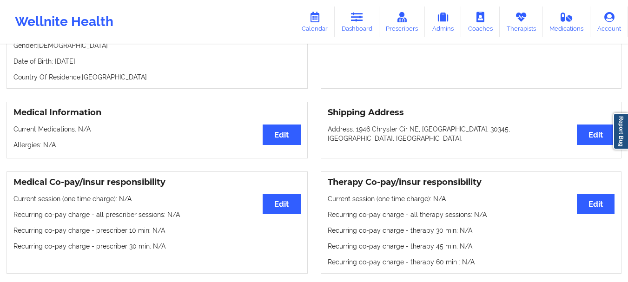
scroll to position [139, 0]
